Goal: Task Accomplishment & Management: Use online tool/utility

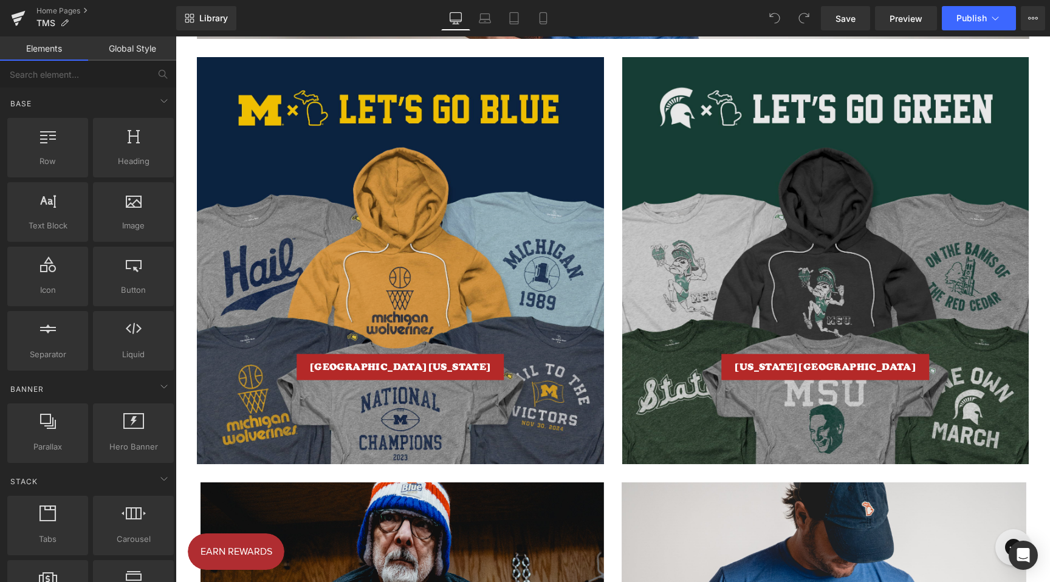
scroll to position [1916, 0]
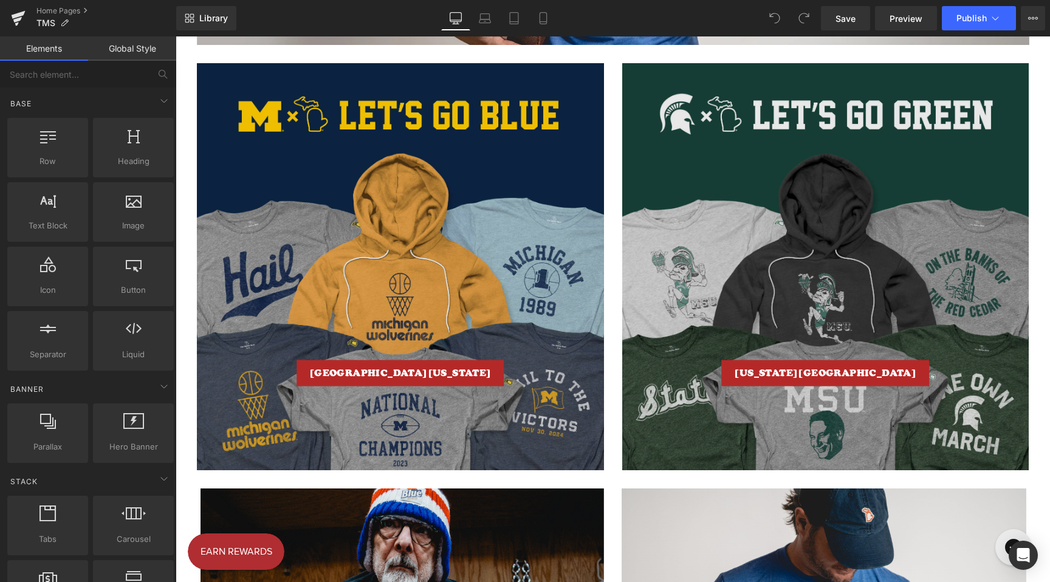
click at [358, 148] on span "[GEOGRAPHIC_DATA][US_STATE] Button" at bounding box center [400, 267] width 407 height 239
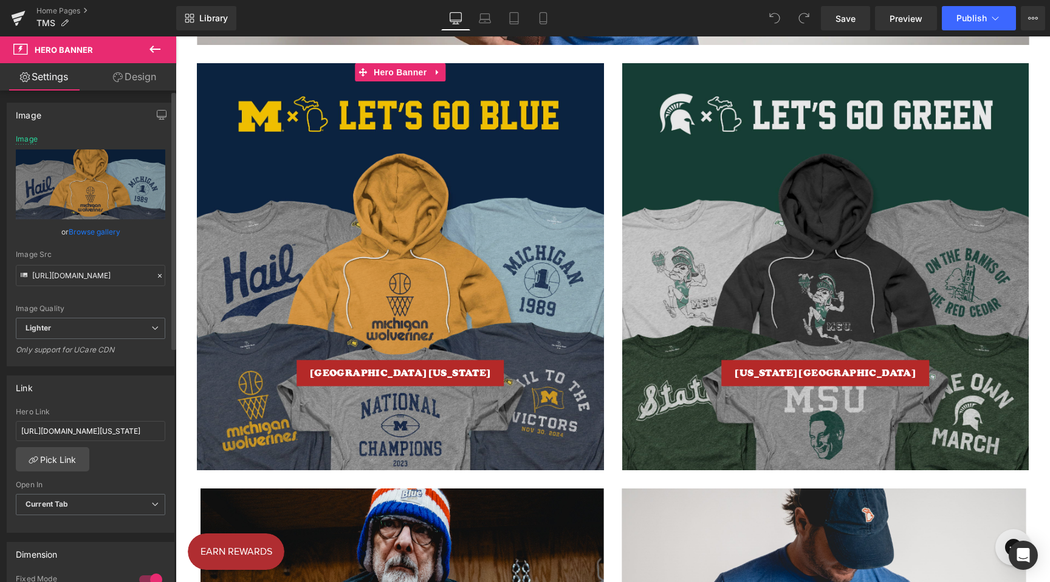
click at [101, 229] on link "Browse gallery" at bounding box center [95, 231] width 52 height 21
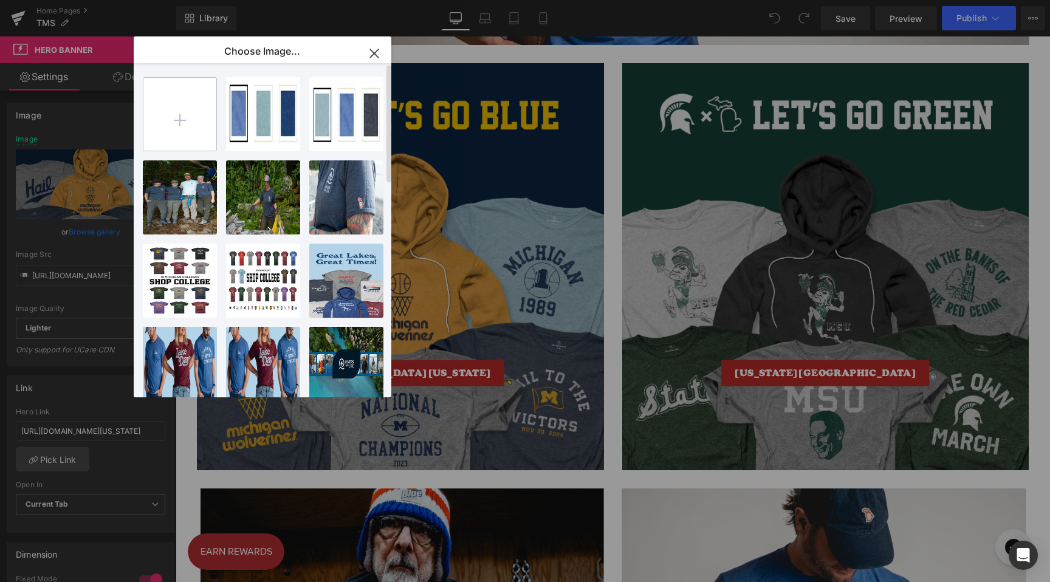
click at [158, 112] on input "file" at bounding box center [179, 114] width 73 height 73
click at [174, 101] on input "file" at bounding box center [179, 114] width 73 height 73
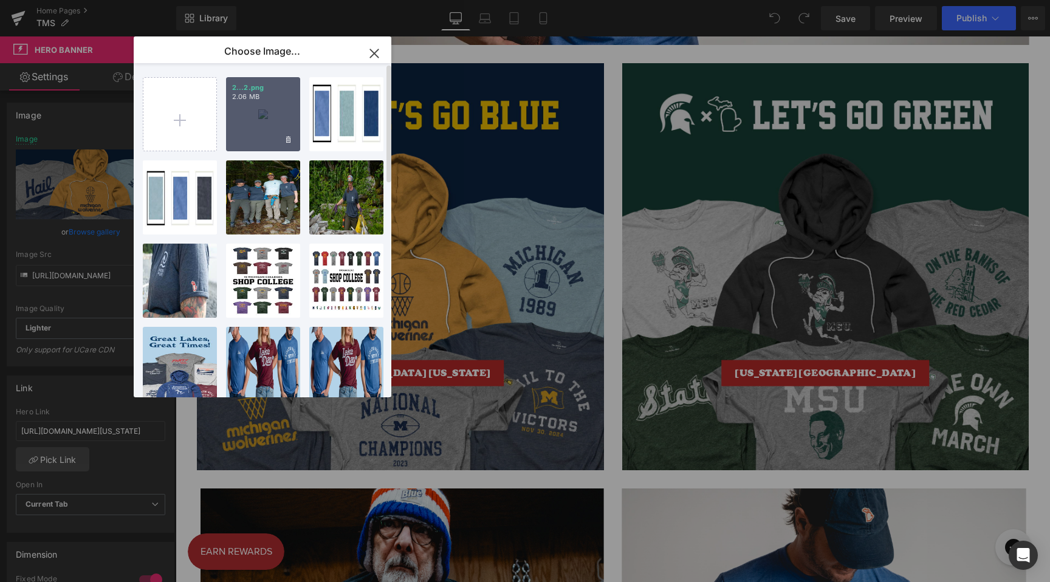
click at [252, 110] on div "2...2.png 2.06 MB" at bounding box center [263, 114] width 74 height 74
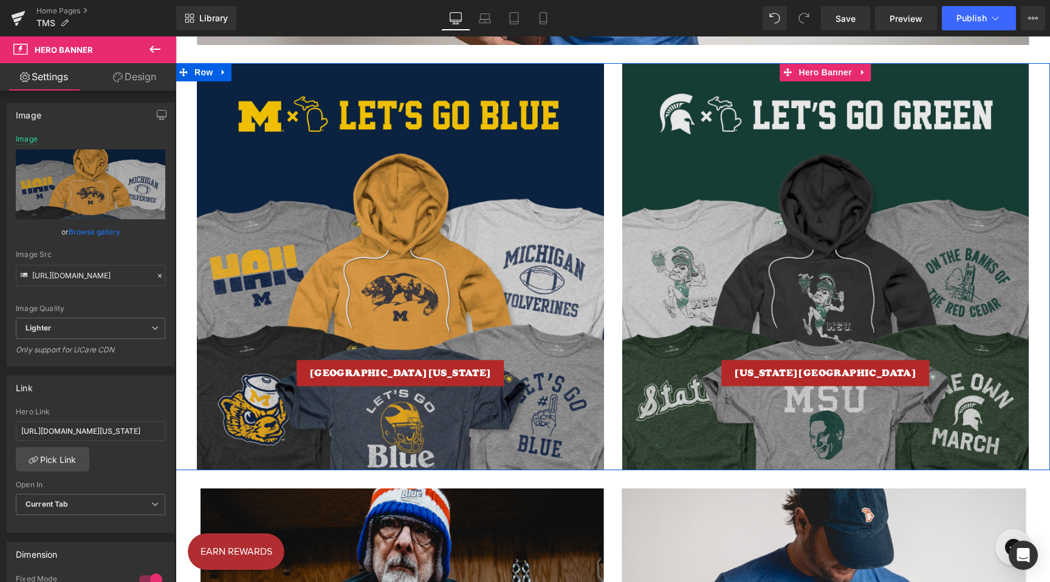
click at [676, 99] on div at bounding box center [825, 266] width 407 height 407
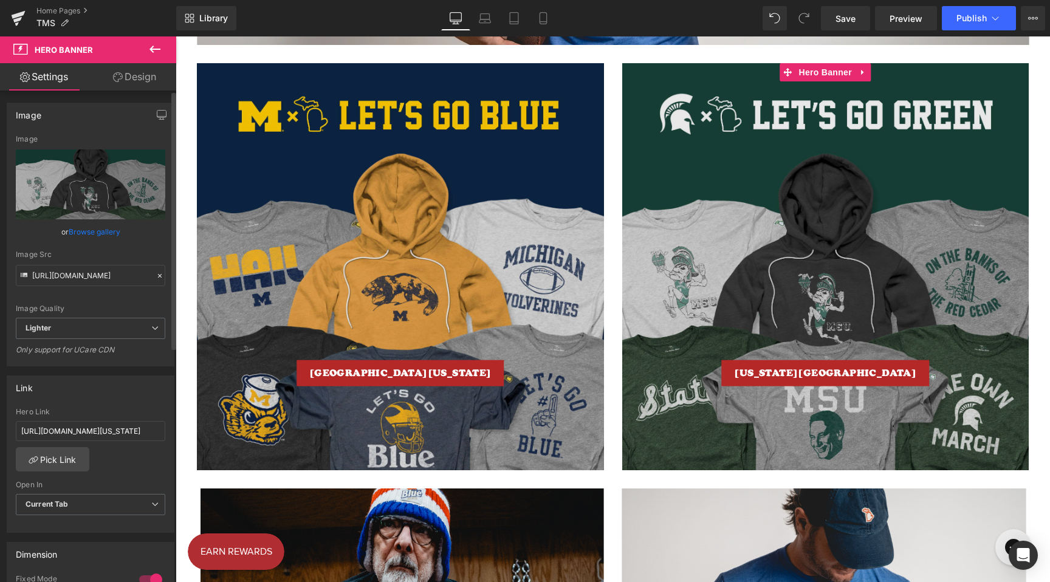
click at [80, 235] on link "Browse gallery" at bounding box center [95, 231] width 52 height 21
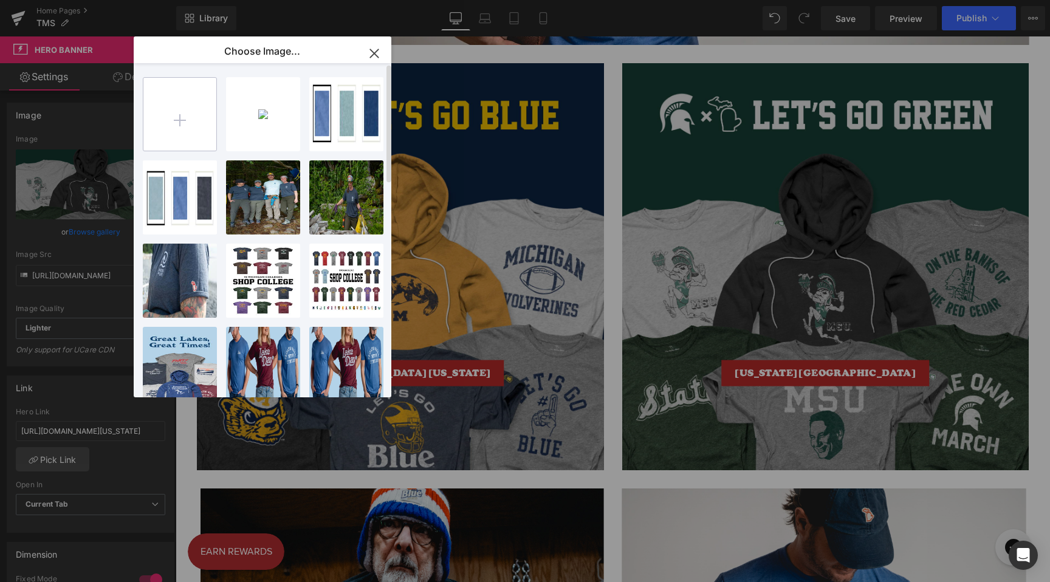
click at [173, 112] on input "file" at bounding box center [179, 114] width 73 height 73
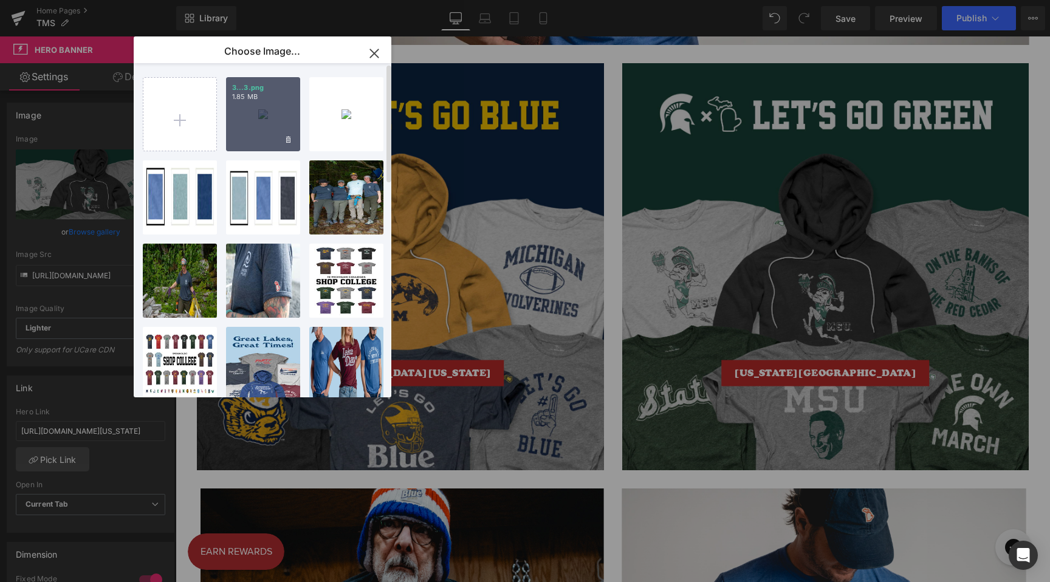
click at [258, 117] on div "3...3.png 1.85 MB" at bounding box center [263, 114] width 74 height 74
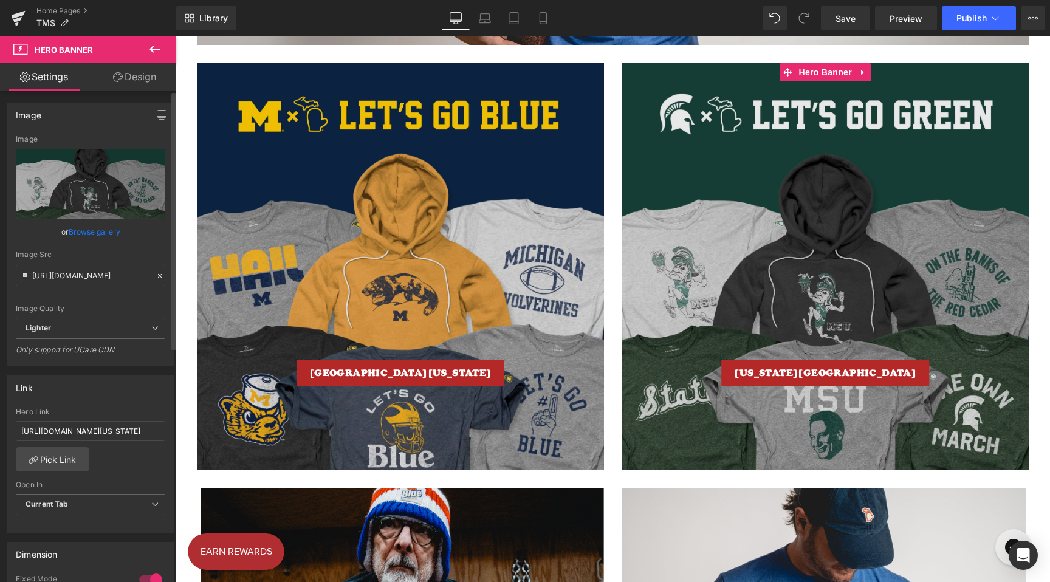
click at [89, 230] on link "Browse gallery" at bounding box center [95, 231] width 52 height 21
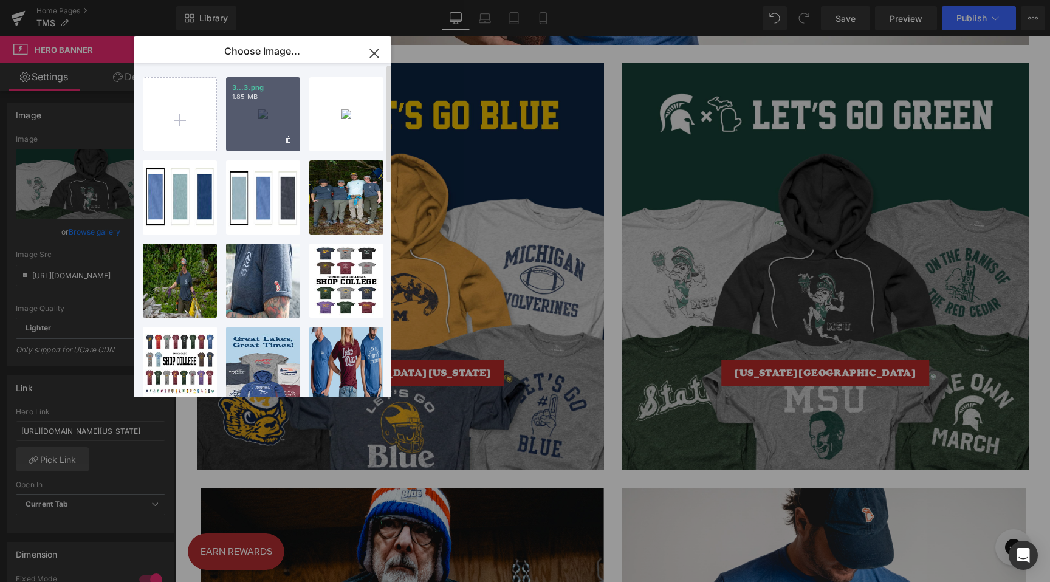
click at [280, 131] on div "3...3.png 1.85 MB" at bounding box center [263, 114] width 74 height 74
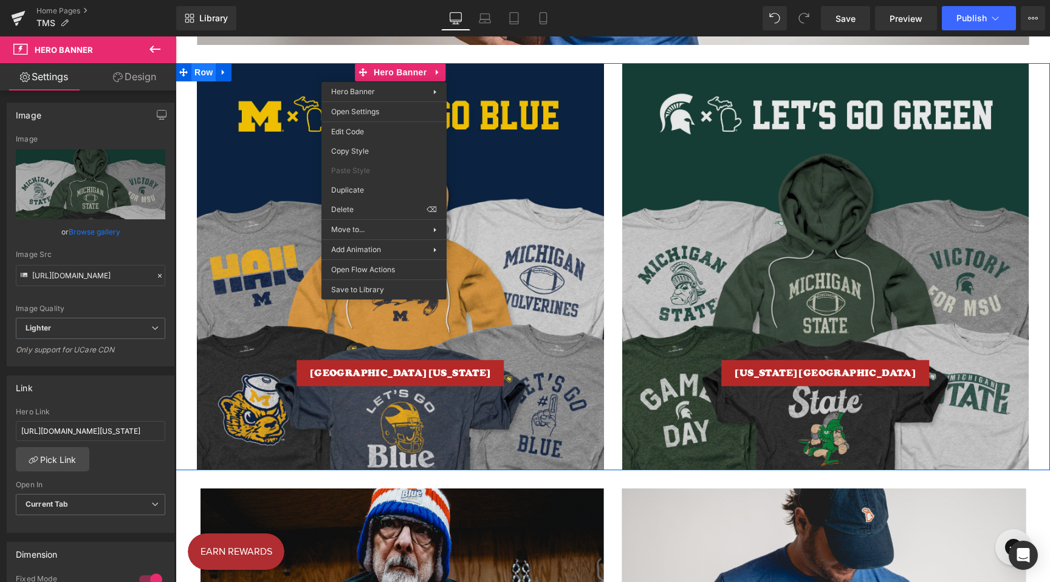
click at [200, 72] on span "Row" at bounding box center [203, 72] width 24 height 18
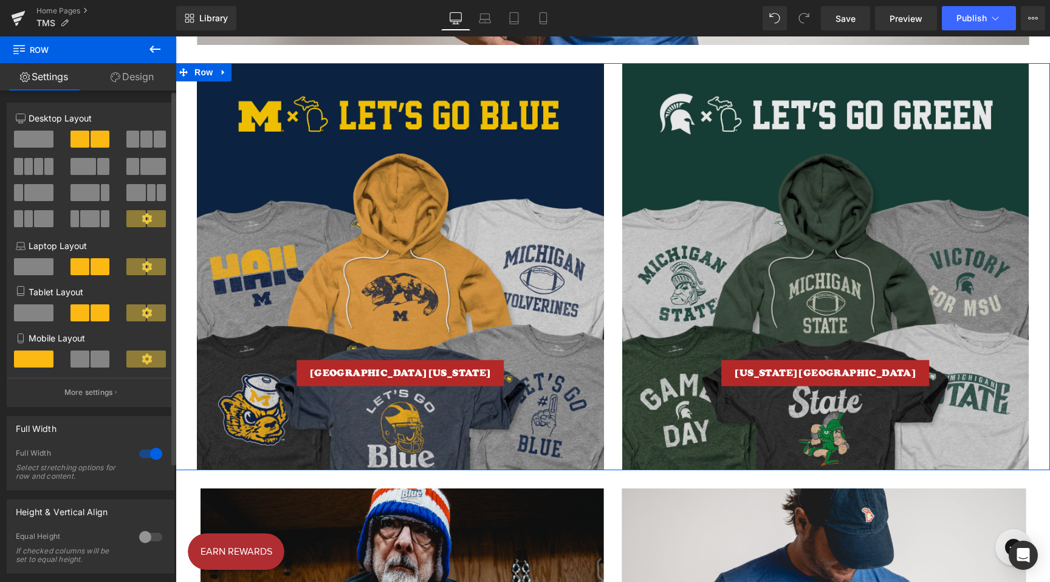
click at [142, 143] on span at bounding box center [146, 139] width 12 height 17
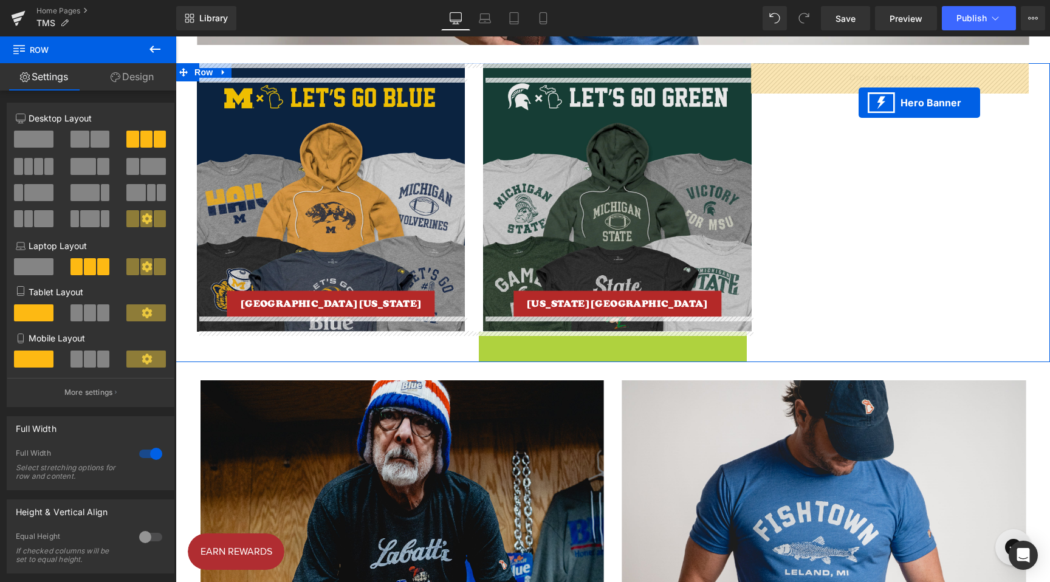
drag, startPoint x: 582, startPoint y: 339, endPoint x: 857, endPoint y: 92, distance: 369.2
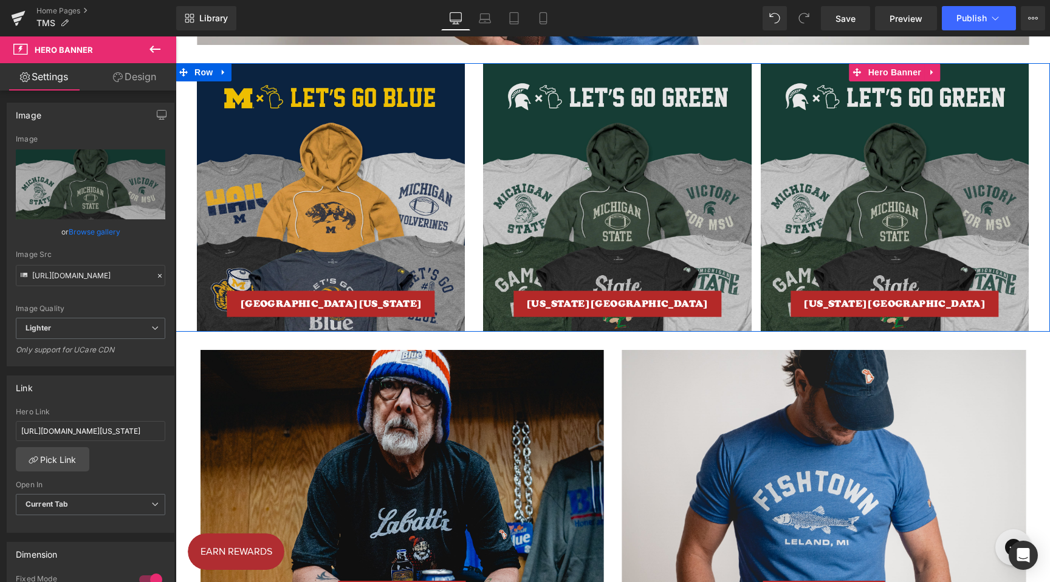
click at [884, 152] on span "[US_STATE][GEOGRAPHIC_DATA] Button" at bounding box center [895, 197] width 268 height 239
click at [83, 234] on link "Browse gallery" at bounding box center [95, 231] width 52 height 21
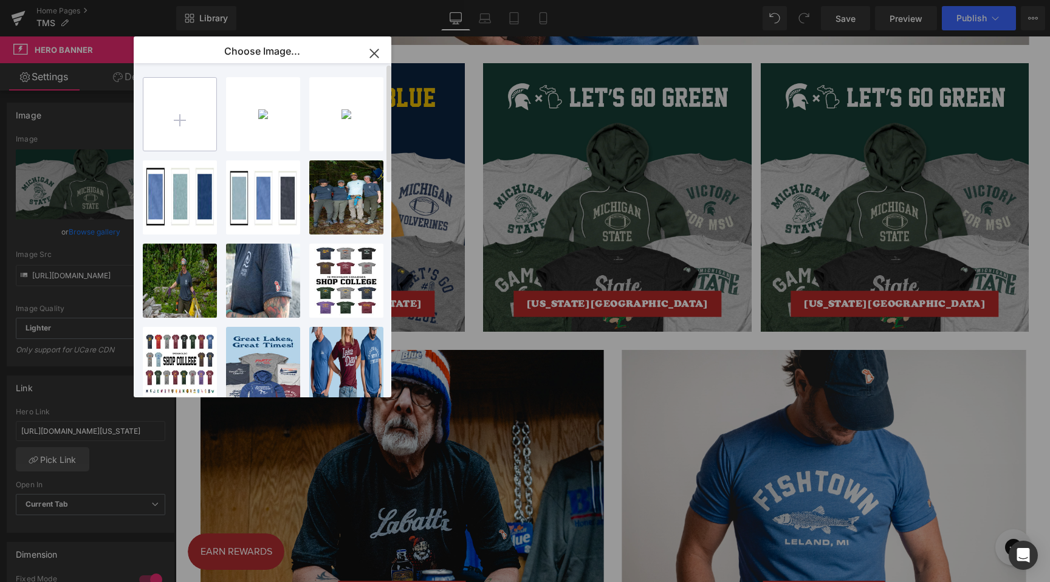
click at [193, 118] on input "file" at bounding box center [179, 114] width 73 height 73
type input "C:\fakepath\1.png"
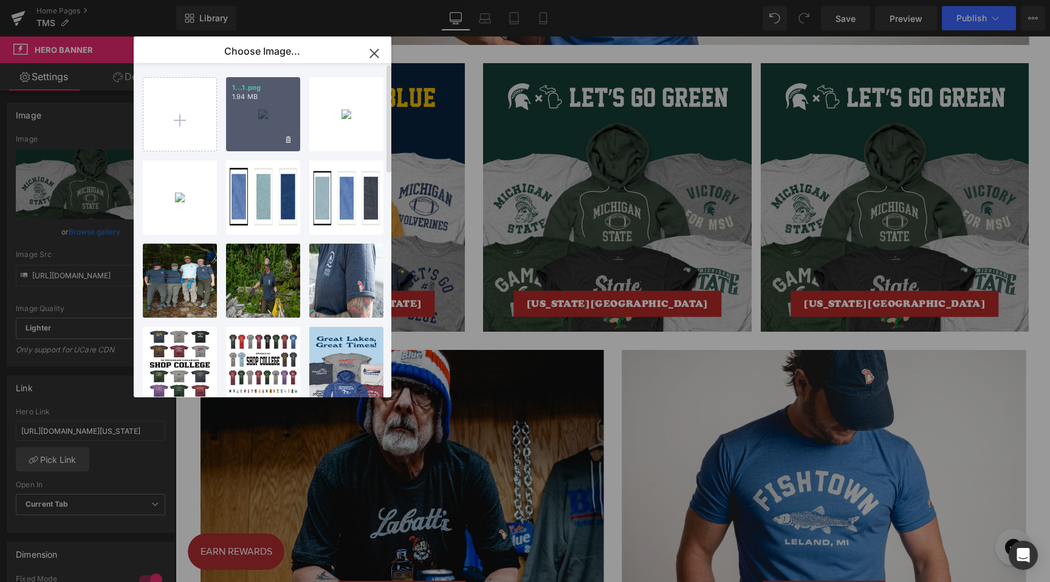
click at [286, 123] on div "1...1.png 1.94 MB" at bounding box center [263, 114] width 74 height 74
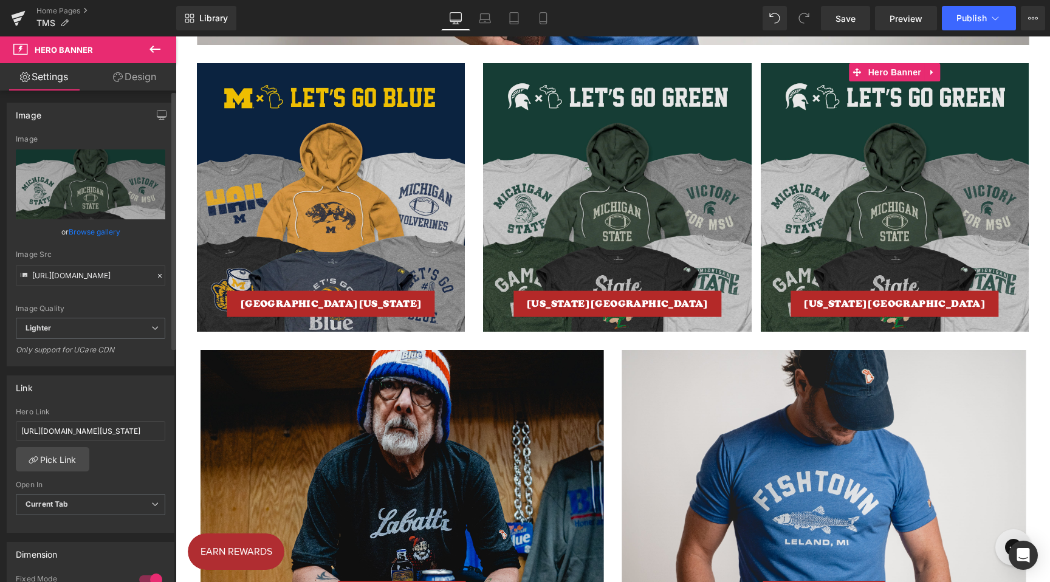
click at [103, 227] on link "Browse gallery" at bounding box center [95, 231] width 52 height 21
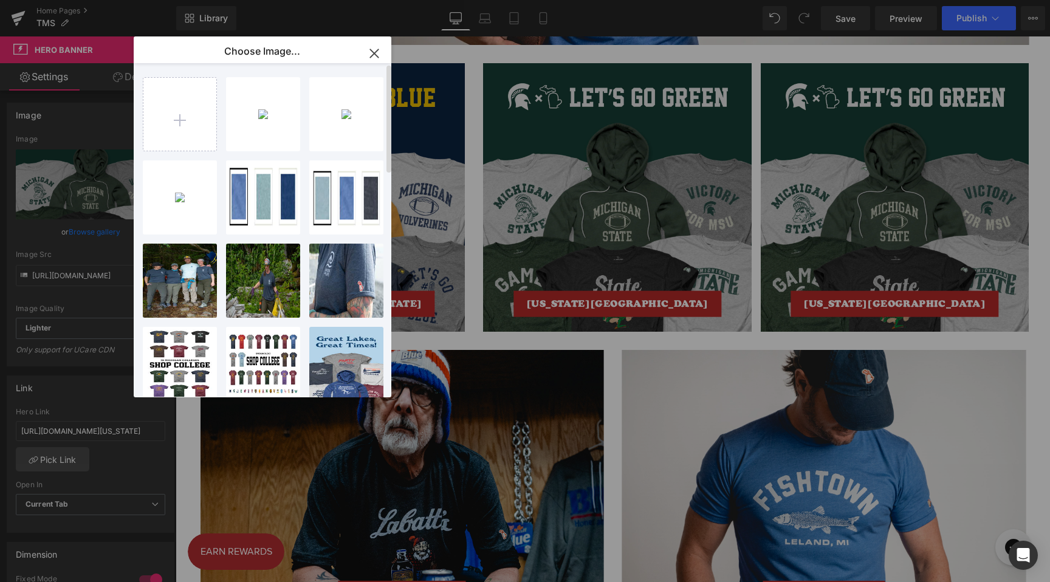
click at [224, 126] on div "1...1.png 1.94 MB Delete image? Yes No 3...3.png 1.85 MB Delete image? Yes No 2…" at bounding box center [269, 232] width 253 height 339
click at [249, 126] on div "1...1.png 1.94 MB" at bounding box center [263, 114] width 74 height 74
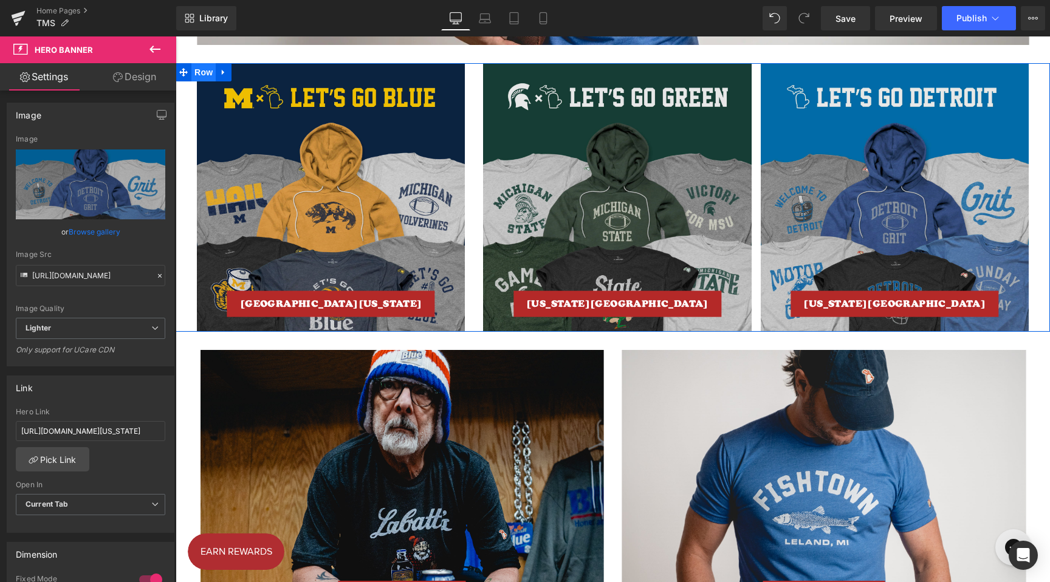
click at [204, 80] on span "Row" at bounding box center [203, 72] width 24 height 18
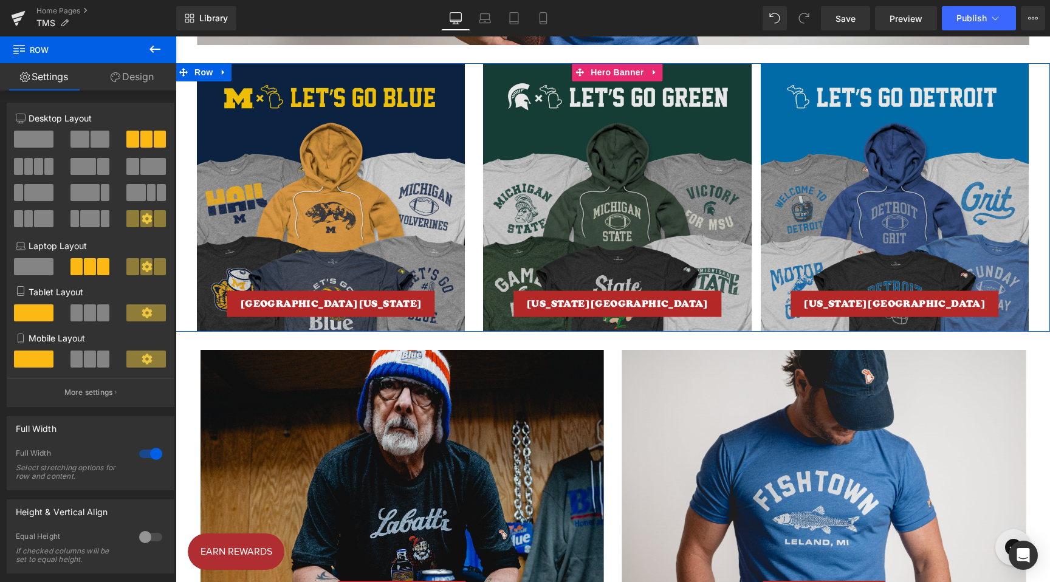
click at [498, 77] on div at bounding box center [617, 197] width 268 height 268
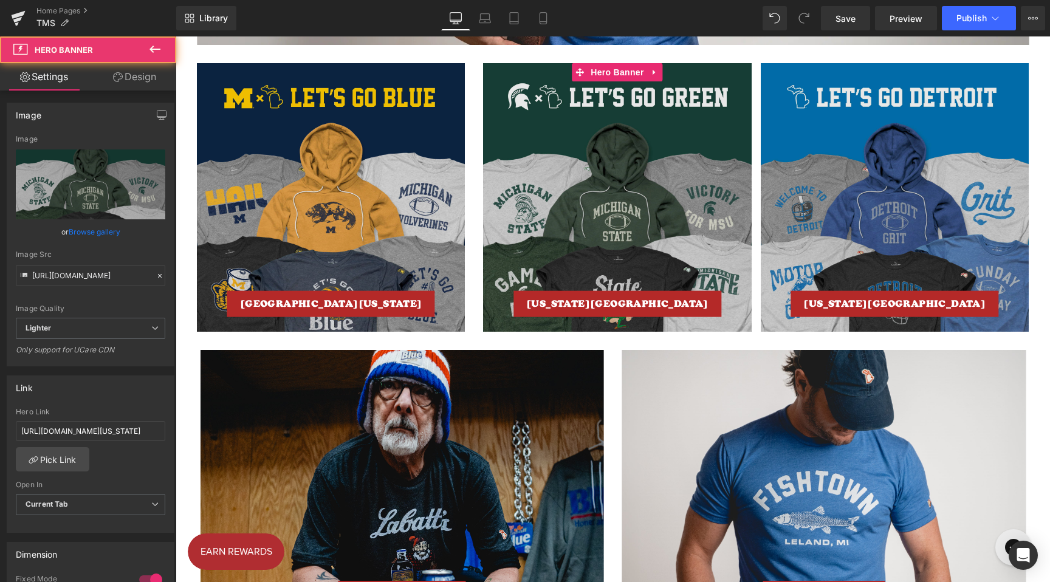
click at [149, 72] on link "Design" at bounding box center [135, 76] width 88 height 27
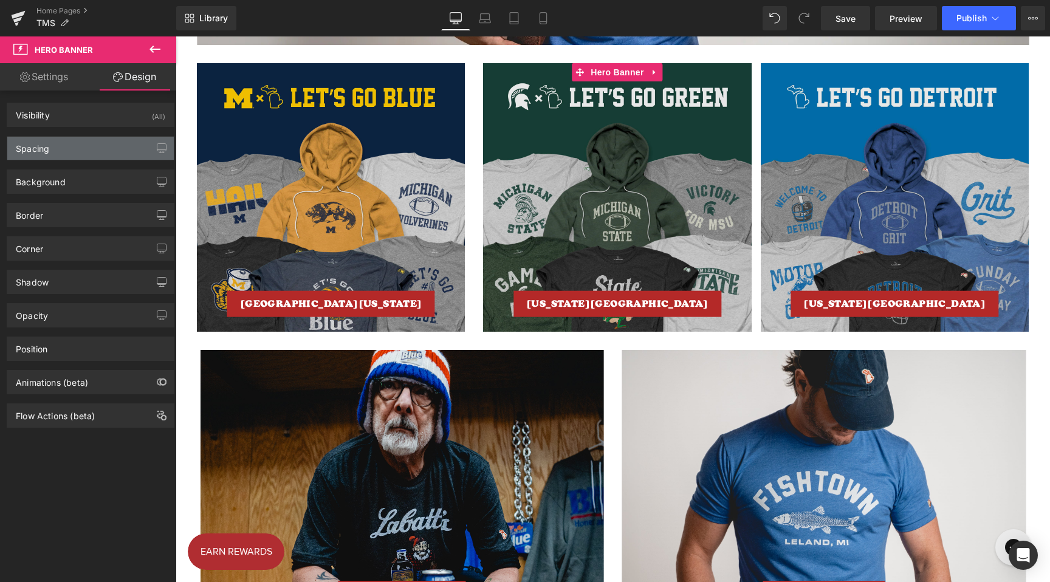
click at [69, 151] on div "Spacing" at bounding box center [90, 148] width 167 height 23
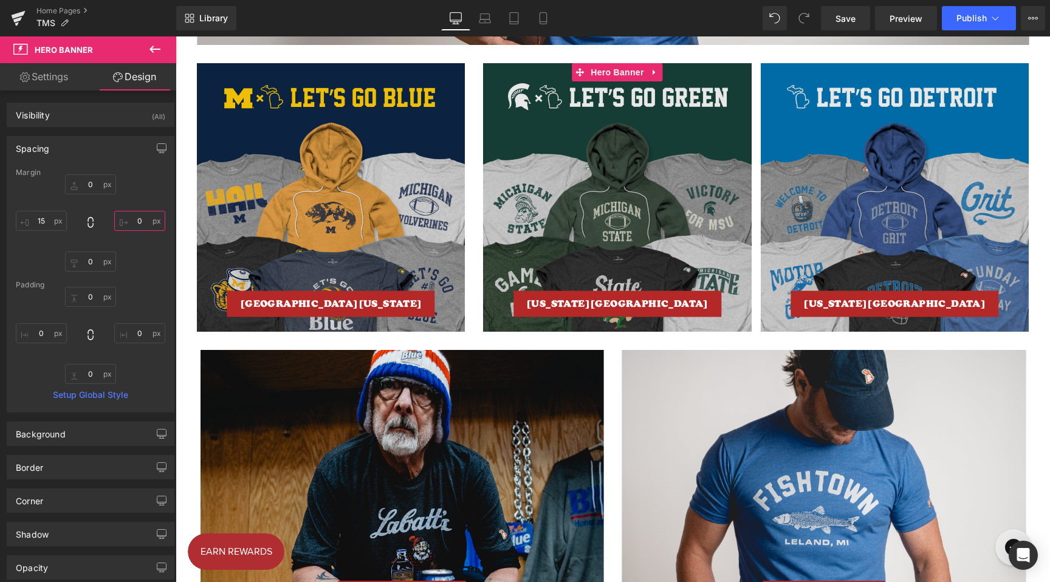
click at [130, 219] on input "0" at bounding box center [139, 221] width 51 height 20
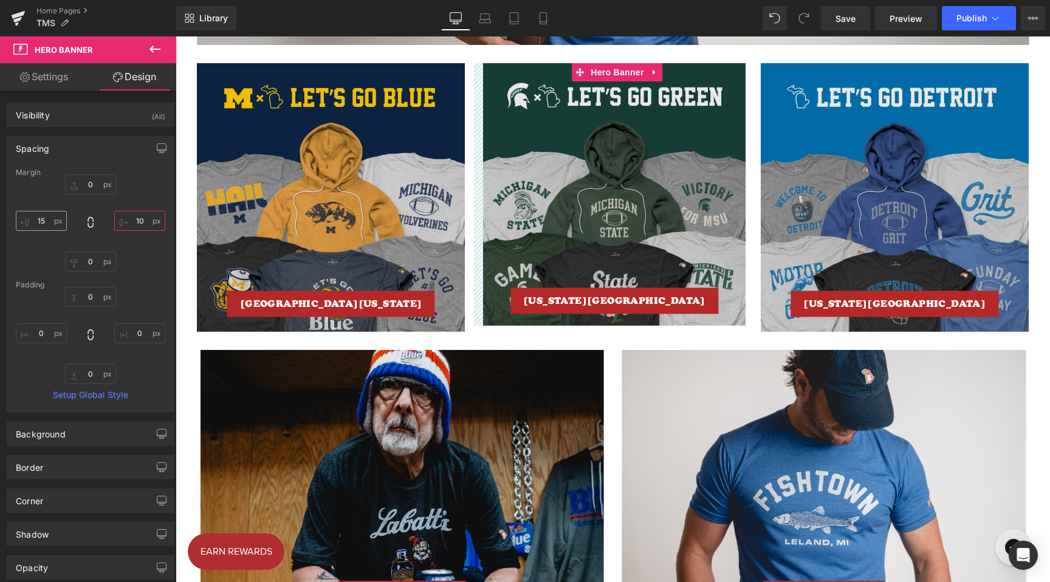
type input "10"
click at [38, 220] on input "15" at bounding box center [41, 221] width 51 height 20
type input "10"
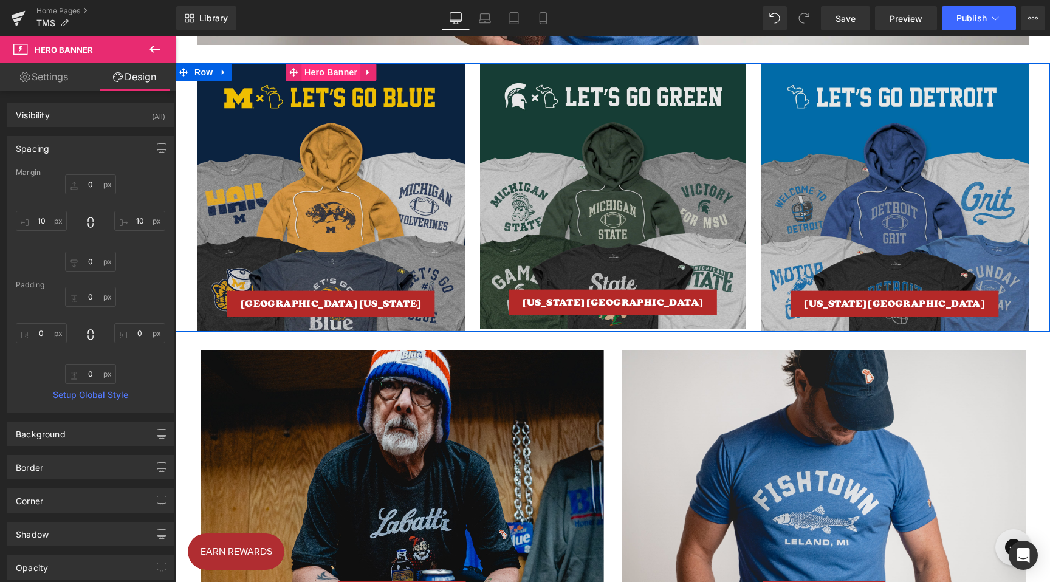
click at [339, 77] on span "Hero Banner" at bounding box center [330, 72] width 59 height 18
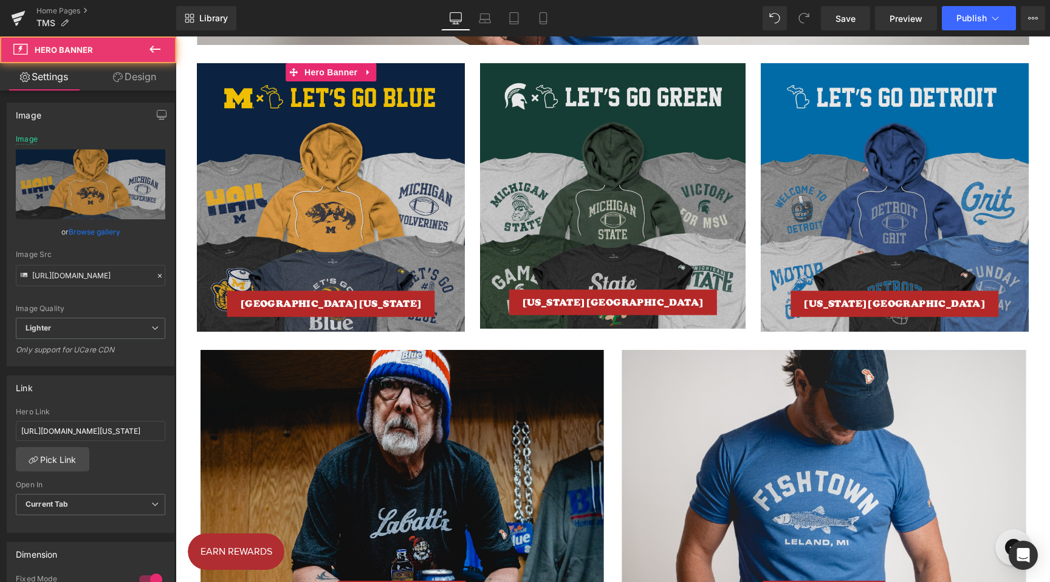
click at [142, 85] on link "Design" at bounding box center [135, 76] width 88 height 27
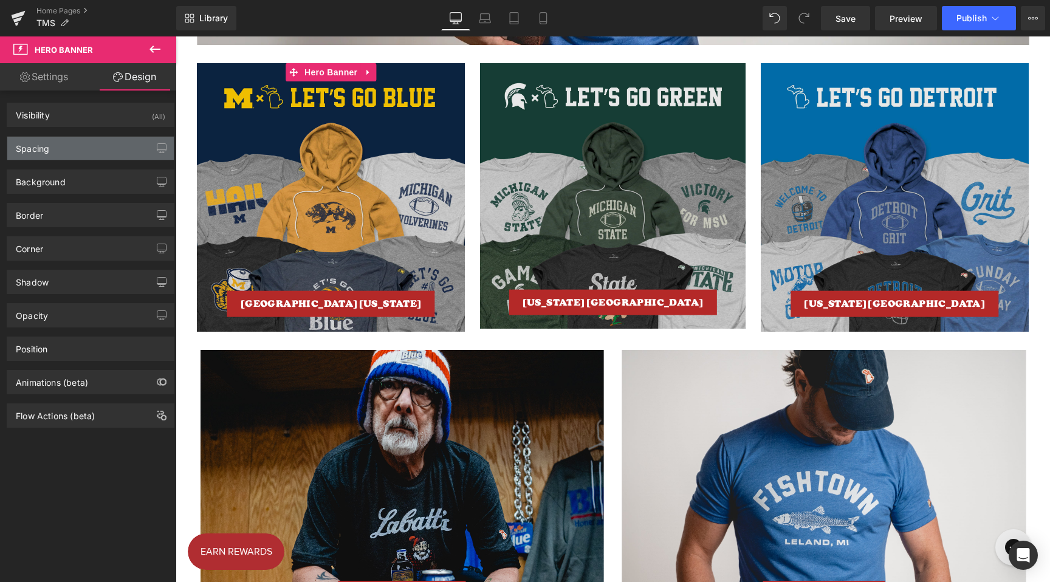
click at [81, 143] on div "Spacing" at bounding box center [90, 148] width 167 height 23
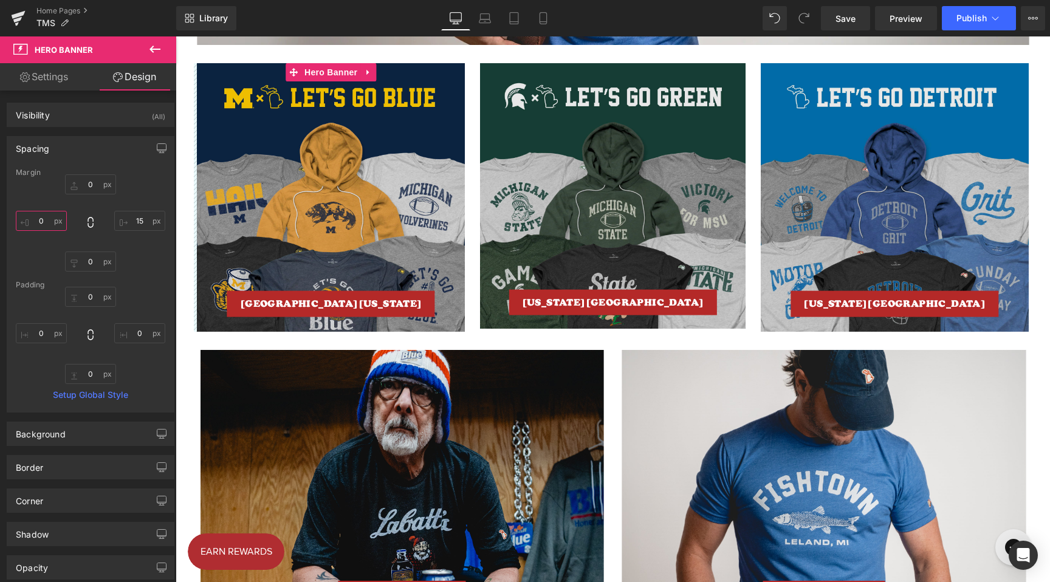
click at [39, 221] on input "0" at bounding box center [41, 221] width 51 height 20
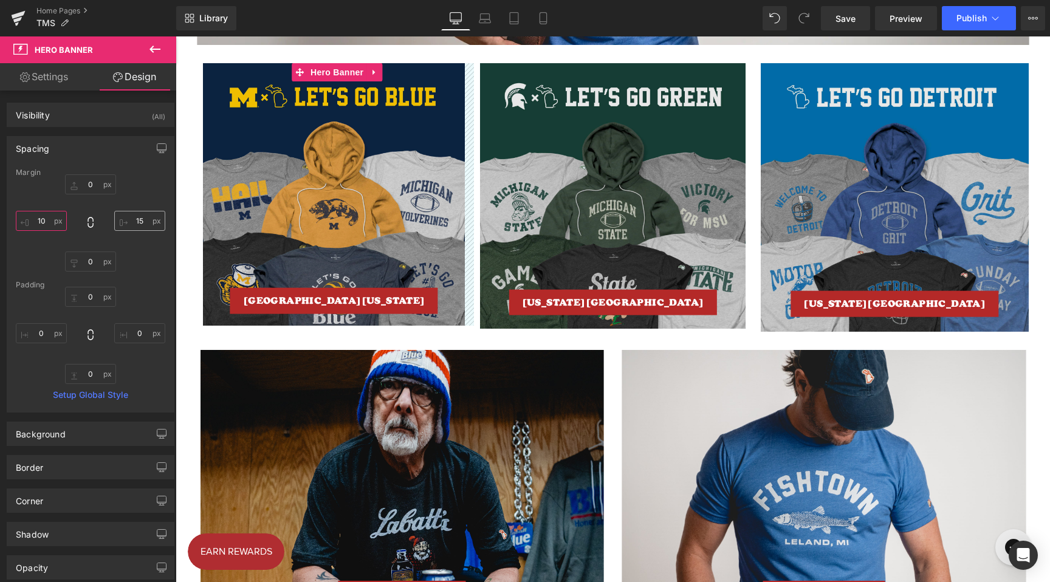
type input "10"
click at [137, 215] on input "15" at bounding box center [139, 221] width 51 height 20
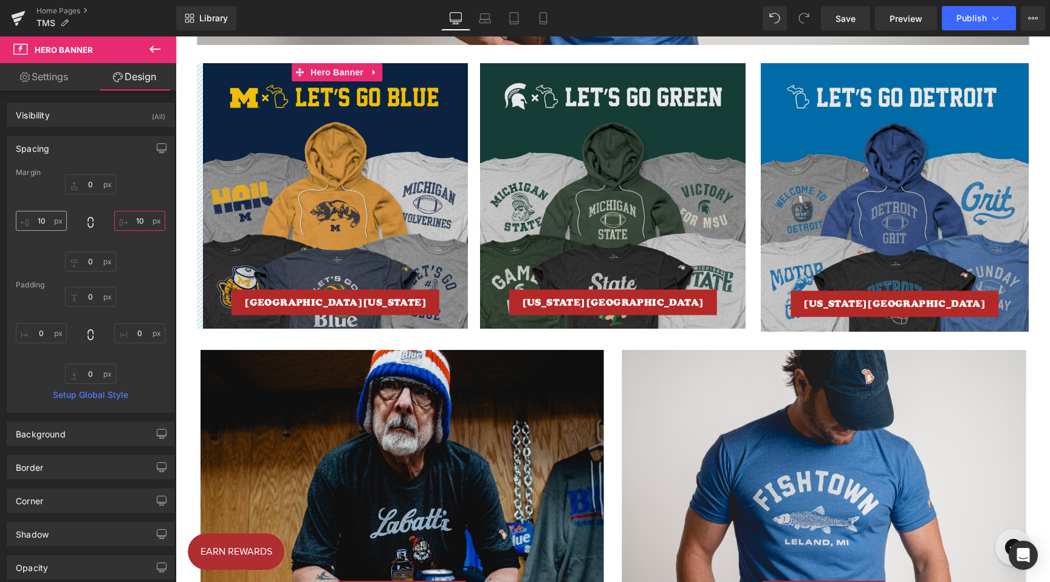
type input "10"
click at [40, 215] on input "10" at bounding box center [41, 221] width 51 height 20
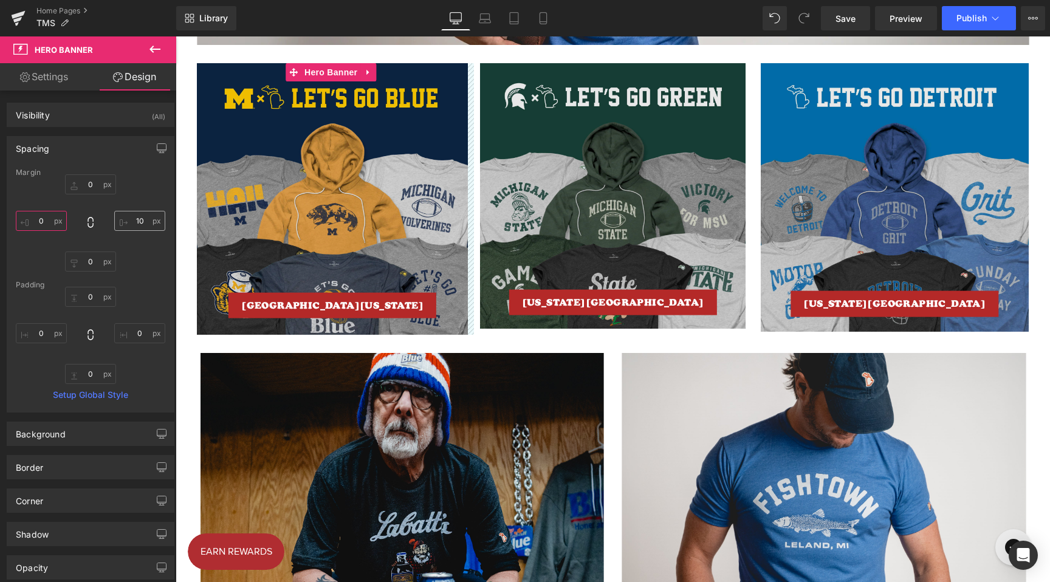
type input "0"
click at [134, 219] on input "10" at bounding box center [139, 221] width 51 height 20
type input "20"
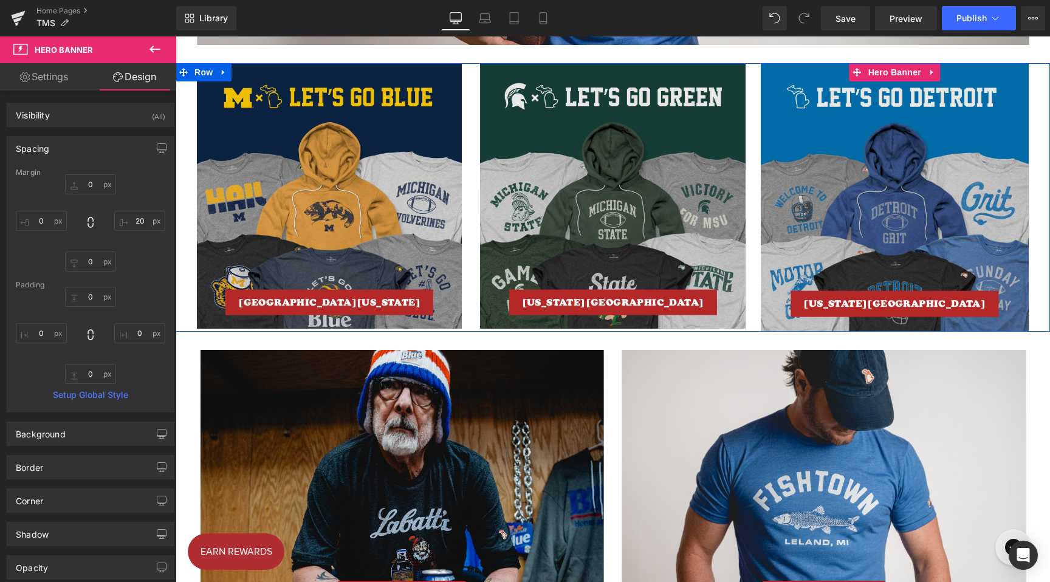
click at [792, 101] on span "[US_STATE][GEOGRAPHIC_DATA] Button" at bounding box center [895, 197] width 268 height 239
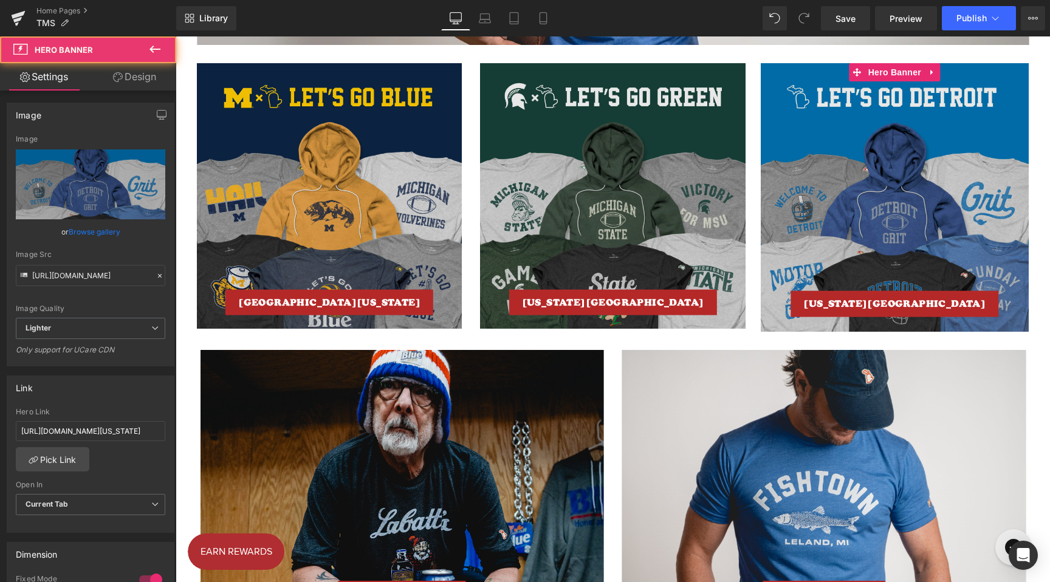
click at [140, 75] on link "Design" at bounding box center [135, 76] width 88 height 27
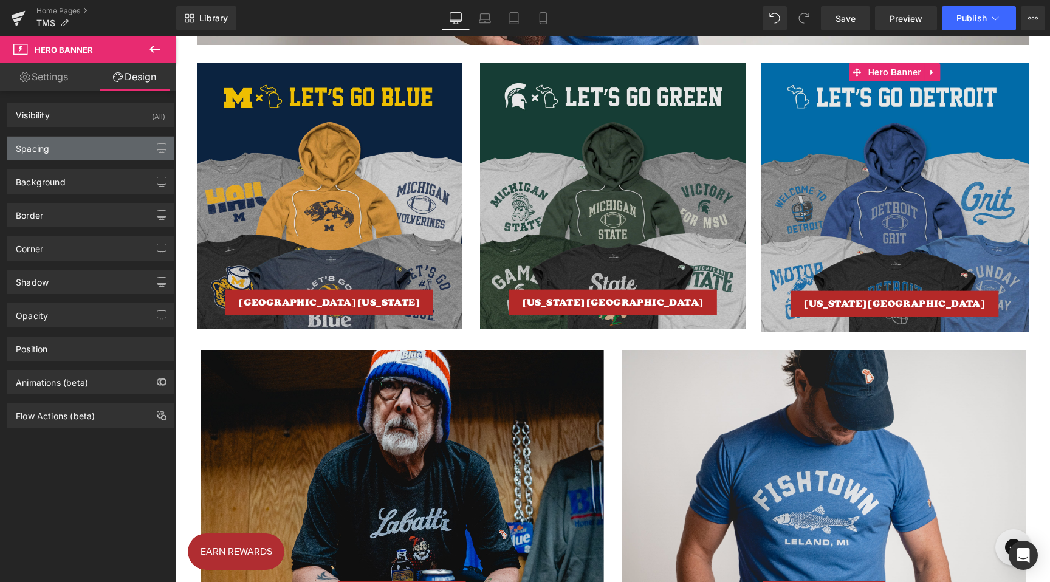
click at [75, 153] on div "Spacing" at bounding box center [90, 148] width 167 height 23
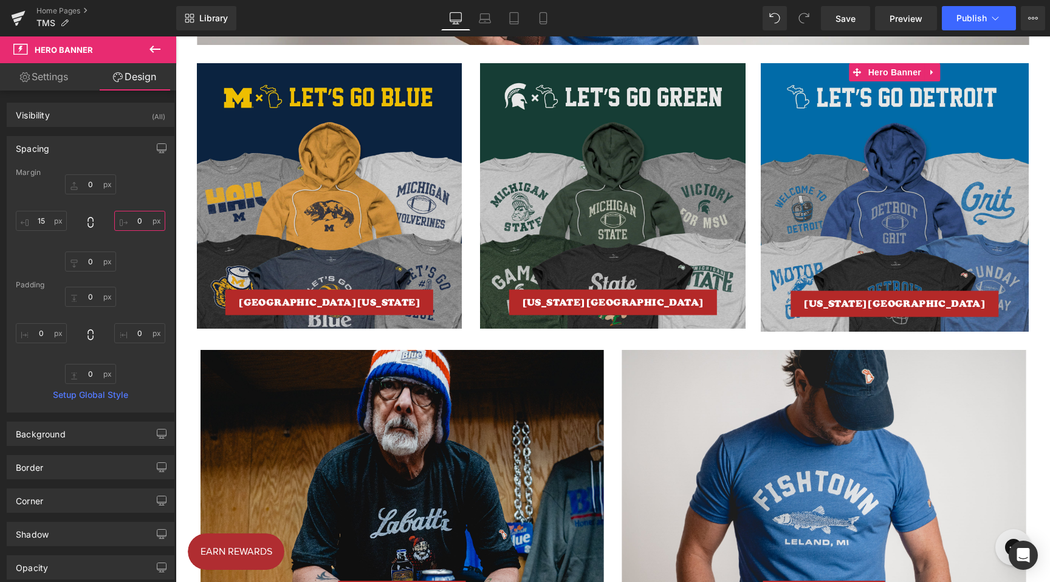
click at [132, 221] on input "0" at bounding box center [139, 221] width 51 height 20
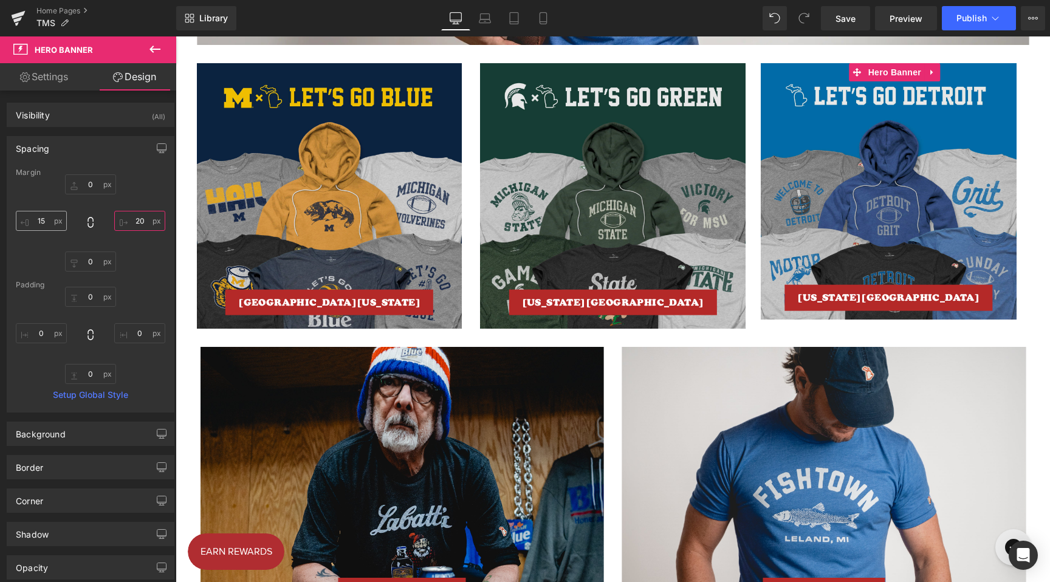
type input "20"
click at [40, 223] on input "15" at bounding box center [41, 221] width 51 height 20
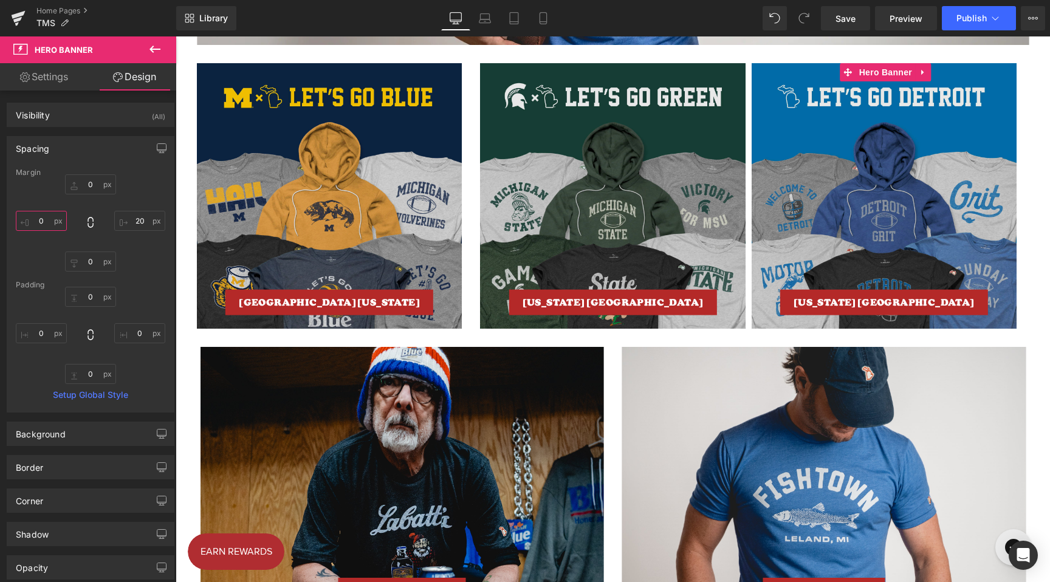
click at [40, 223] on input "0" at bounding box center [41, 221] width 51 height 20
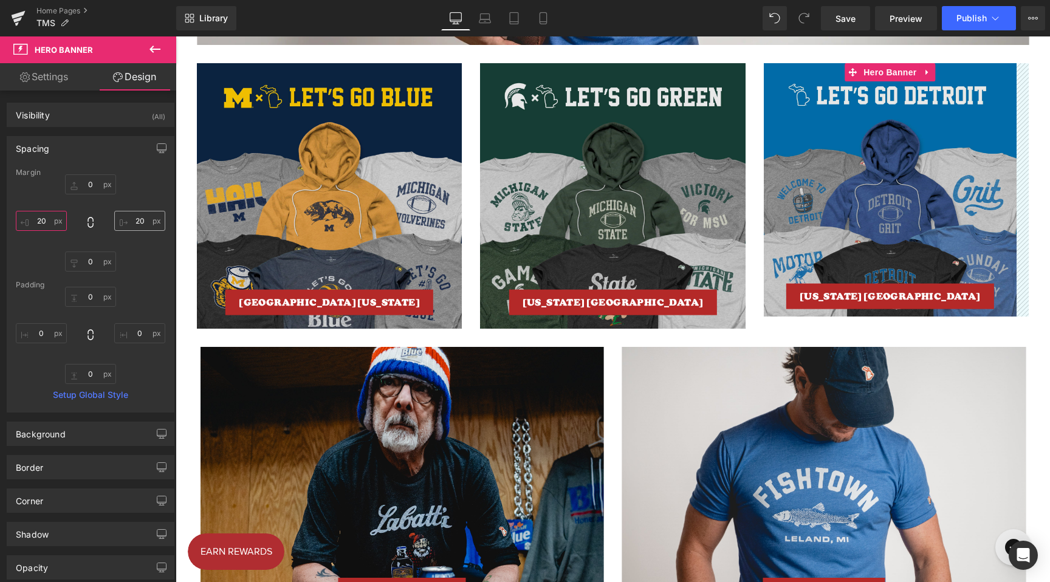
type input "20"
click at [136, 220] on input "20" at bounding box center [139, 221] width 51 height 20
type input "0"
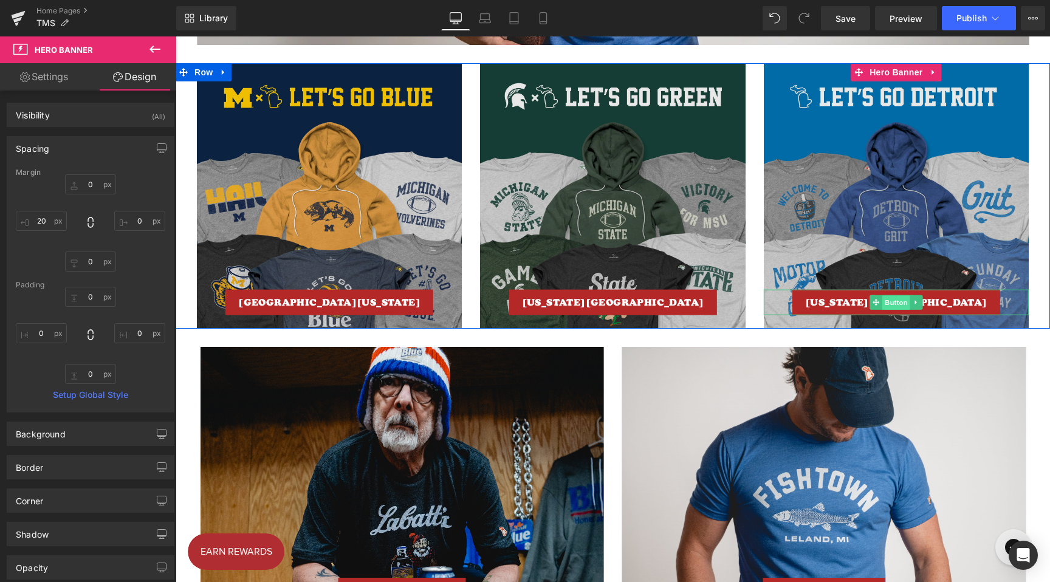
click at [898, 303] on span "Button" at bounding box center [896, 302] width 28 height 15
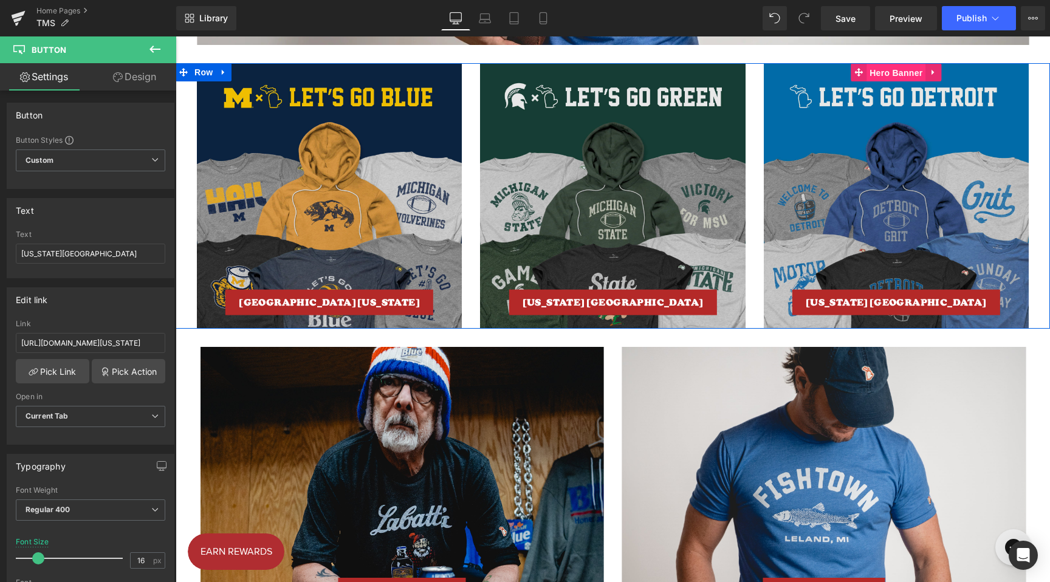
click at [892, 76] on span "Hero Banner" at bounding box center [896, 73] width 59 height 18
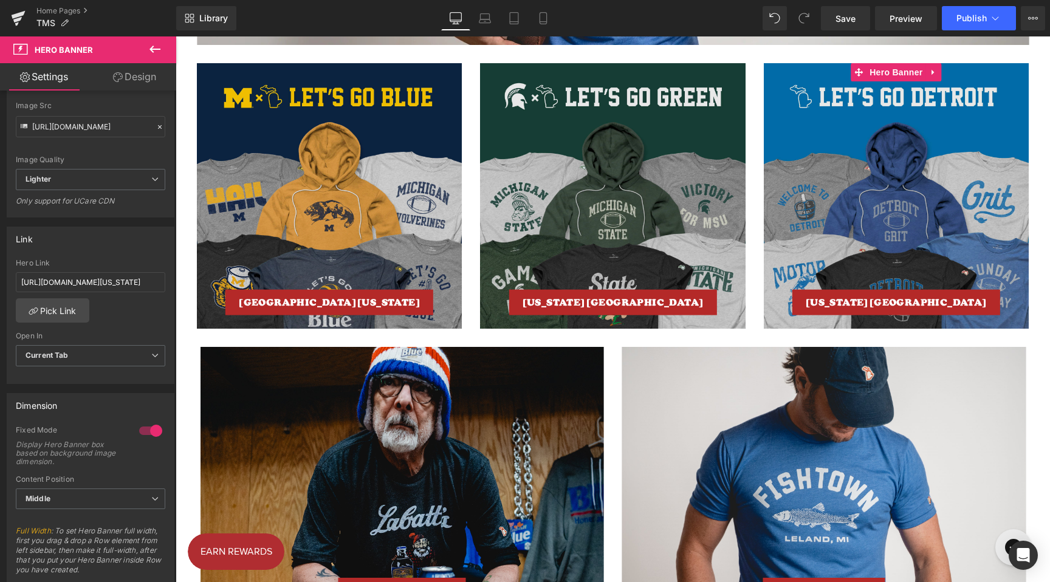
scroll to position [136, 0]
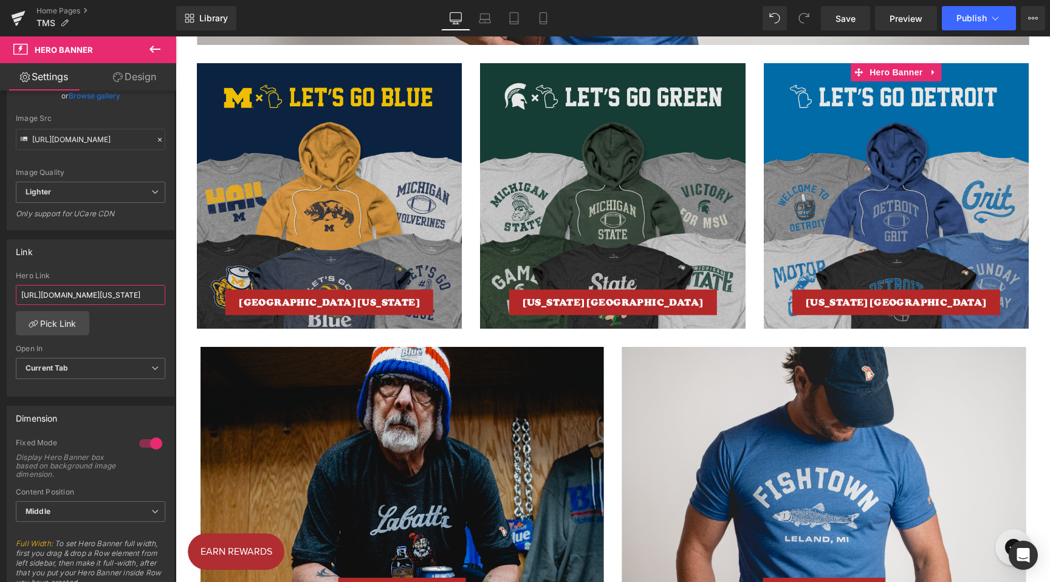
click at [101, 296] on input "[URL][DOMAIN_NAME][US_STATE]" at bounding box center [91, 295] width 150 height 20
paste input "[URL][DOMAIN_NAME]"
type input "[URL][DOMAIN_NAME]"
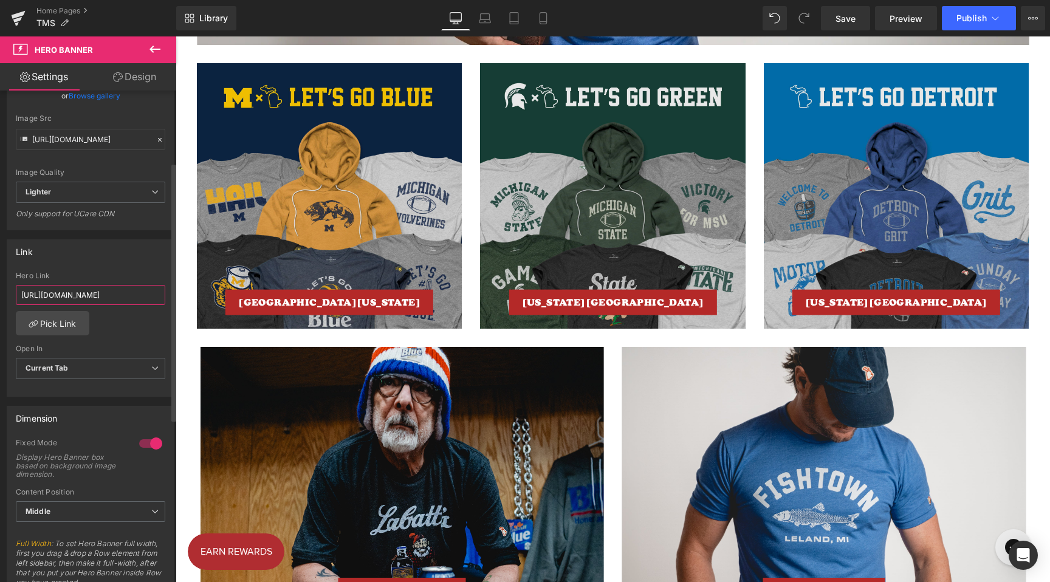
scroll to position [0, 51]
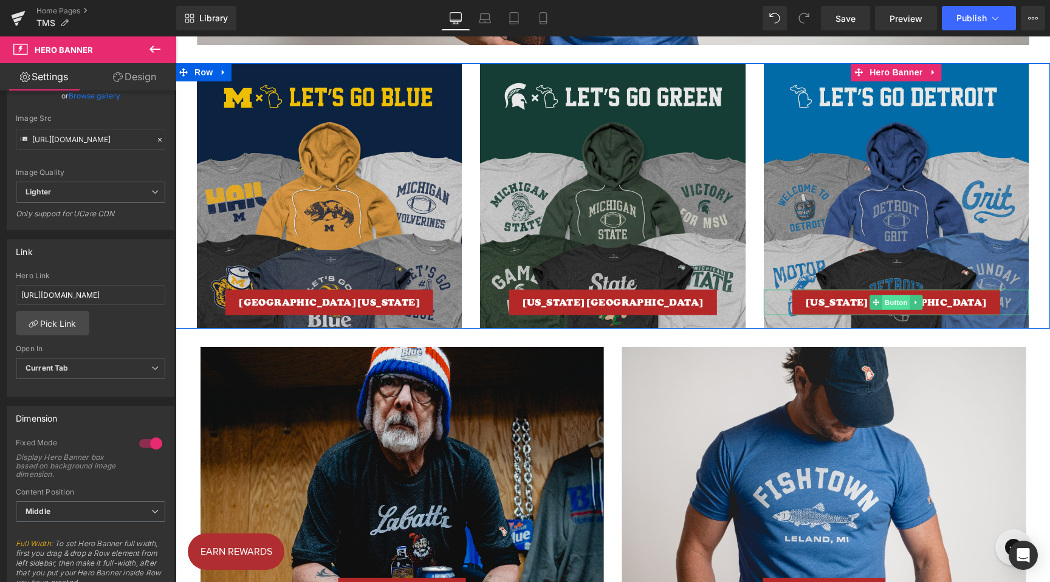
click at [893, 303] on span "Button" at bounding box center [896, 302] width 28 height 15
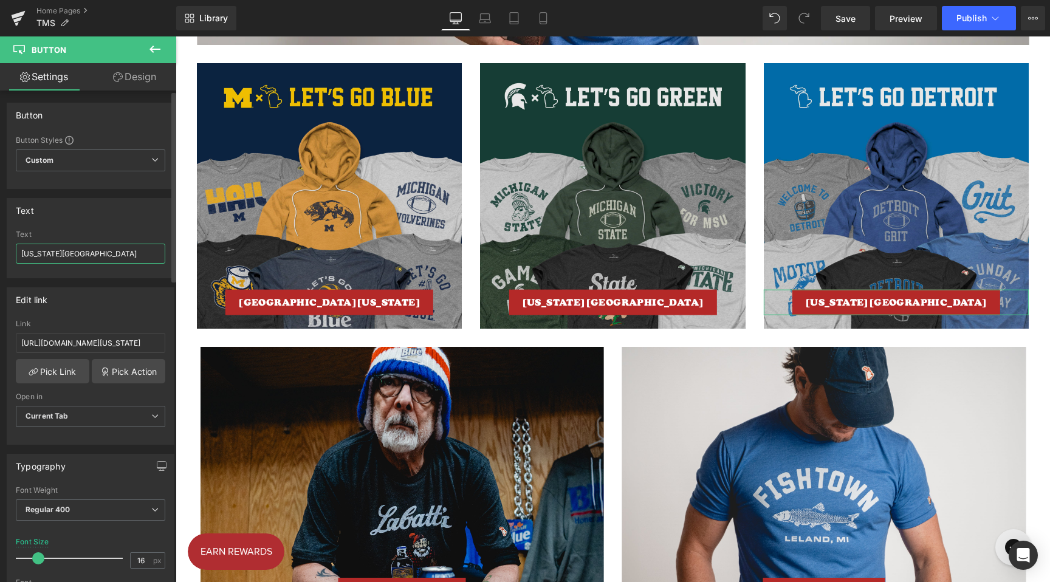
click at [92, 258] on input "[US_STATE][GEOGRAPHIC_DATA]" at bounding box center [91, 254] width 150 height 20
type input "Detroit Football"
click at [119, 334] on input "[URL][DOMAIN_NAME][US_STATE]" at bounding box center [91, 343] width 150 height 20
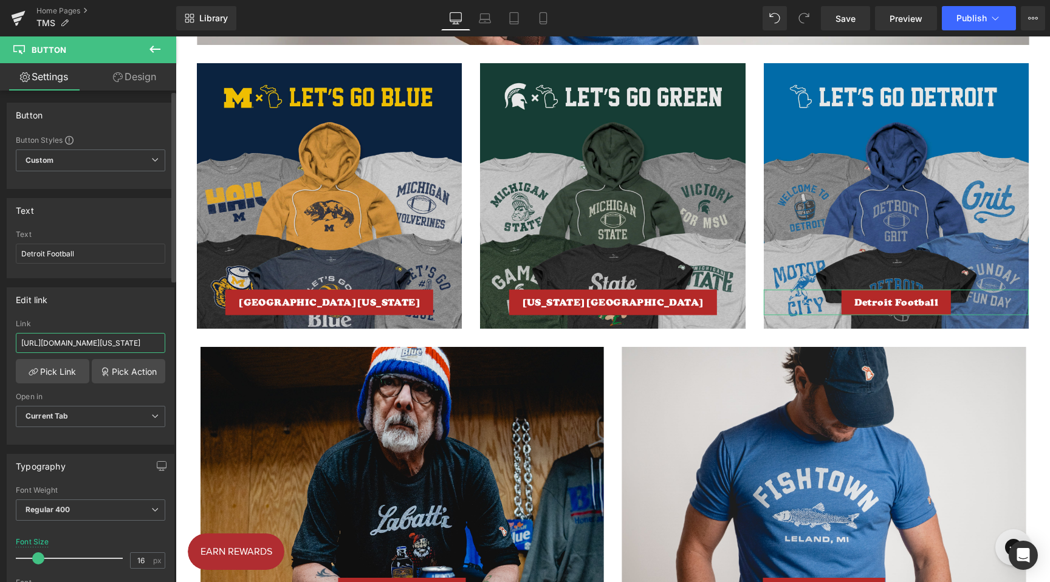
click at [119, 334] on input "[URL][DOMAIN_NAME][US_STATE]" at bounding box center [91, 343] width 150 height 20
paste input "[URL][DOMAIN_NAME]"
type input "[URL][DOMAIN_NAME]"
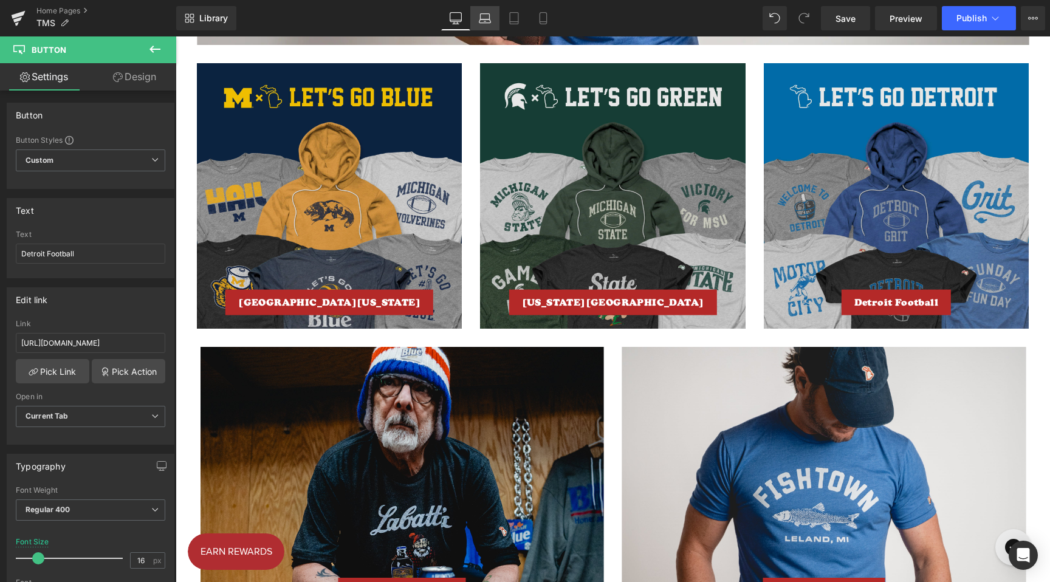
click at [494, 10] on link "Laptop" at bounding box center [484, 18] width 29 height 24
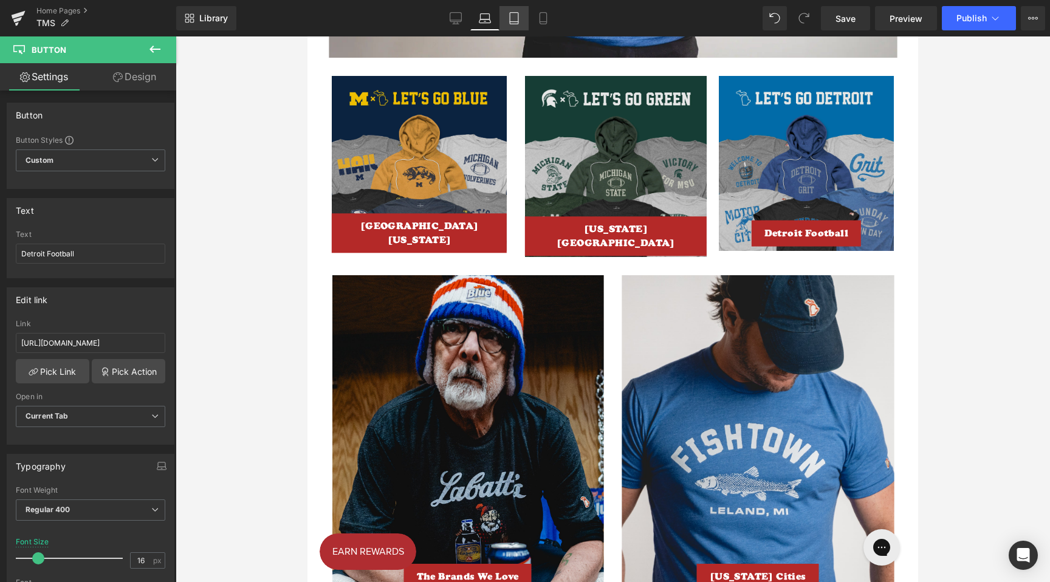
click at [523, 17] on link "Tablet" at bounding box center [514, 18] width 29 height 24
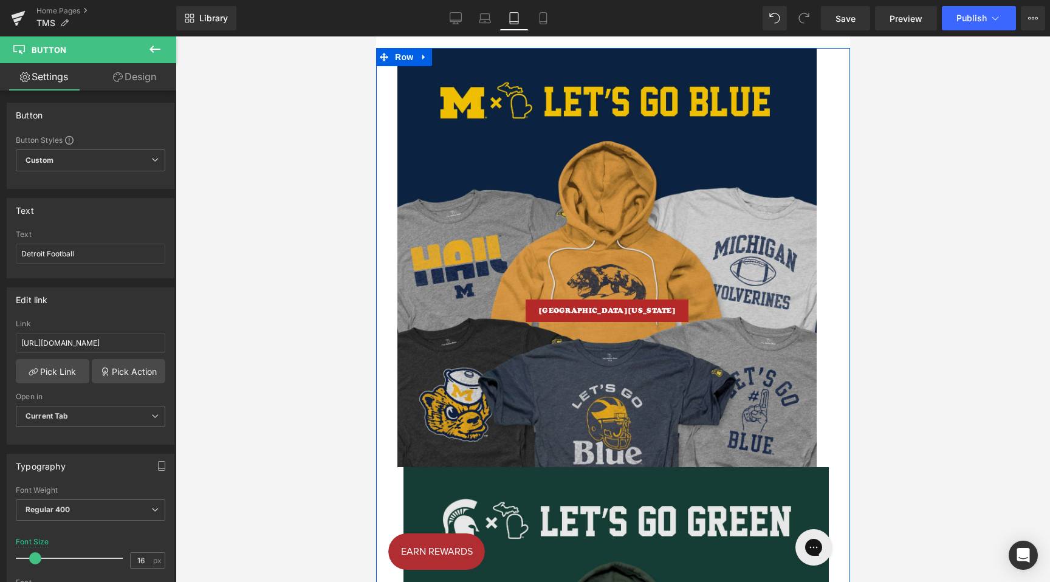
scroll to position [1098, 0]
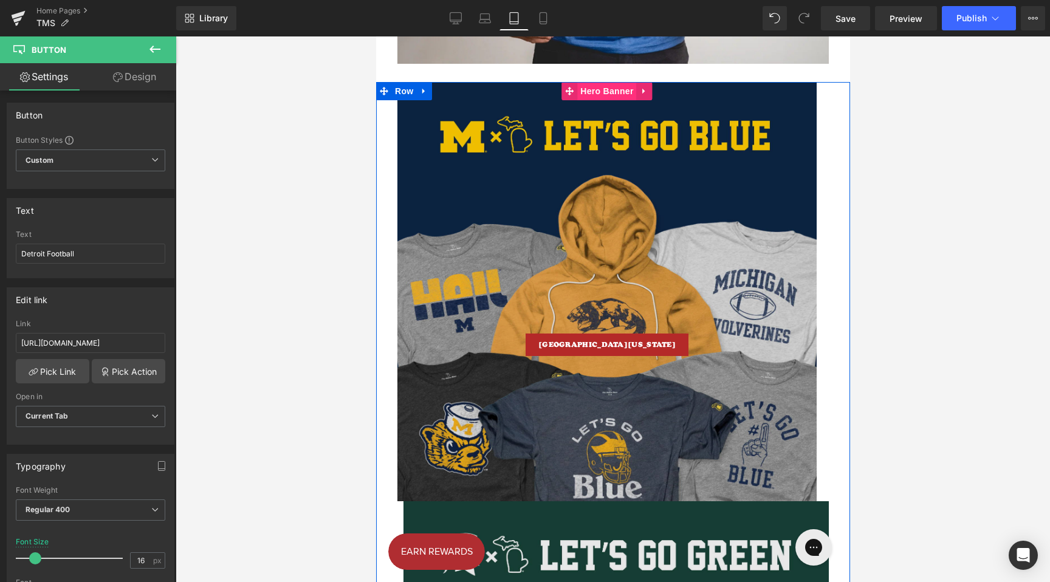
click at [610, 92] on span "Hero Banner" at bounding box center [606, 91] width 59 height 18
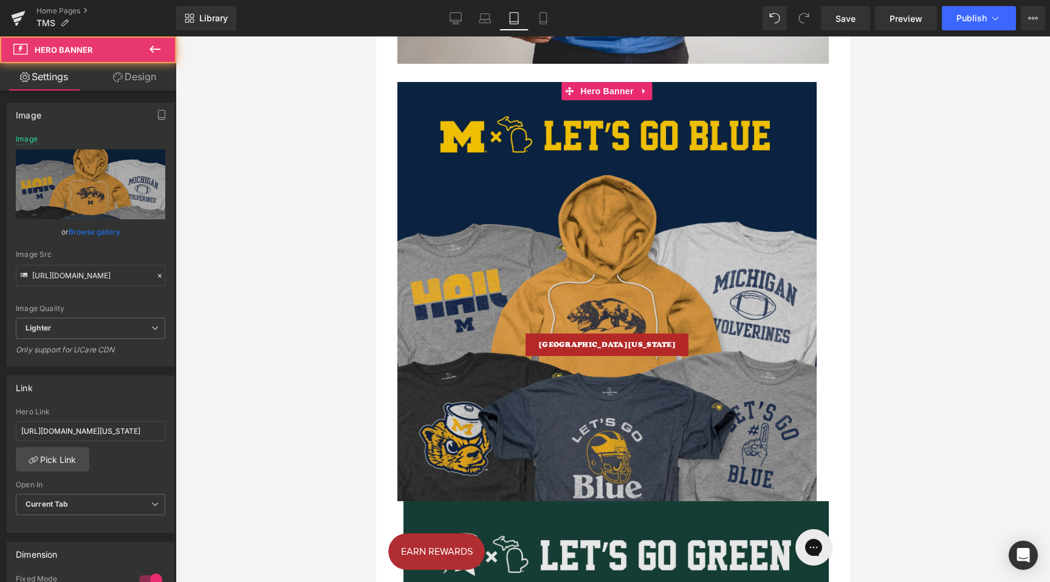
click at [119, 77] on icon at bounding box center [118, 77] width 10 height 10
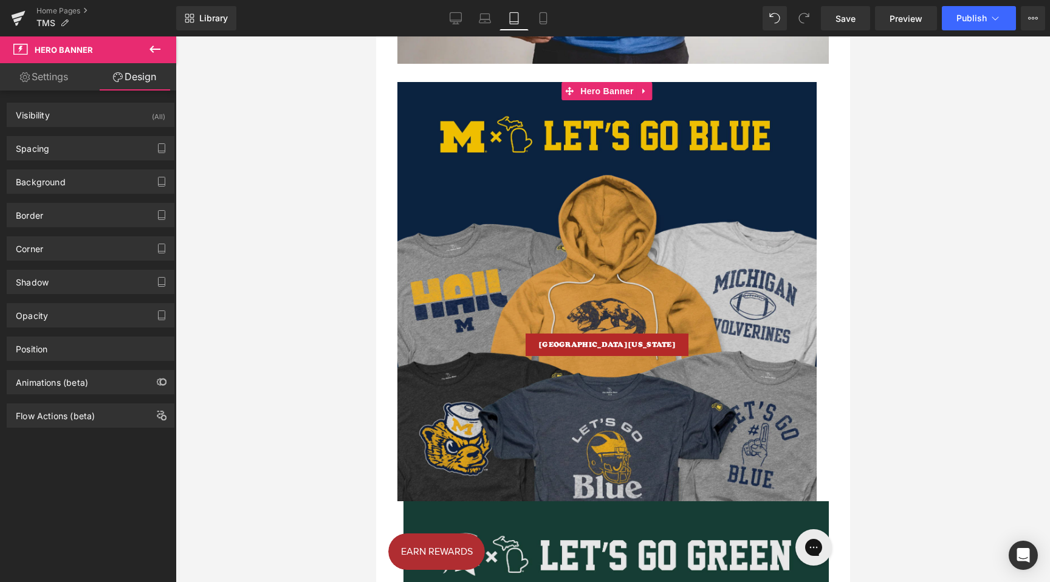
click at [74, 161] on div "Background Color & Image color Color % Image Replace Image Upload image or Brow…" at bounding box center [91, 176] width 182 height 33
click at [83, 151] on div "Spacing" at bounding box center [90, 148] width 167 height 23
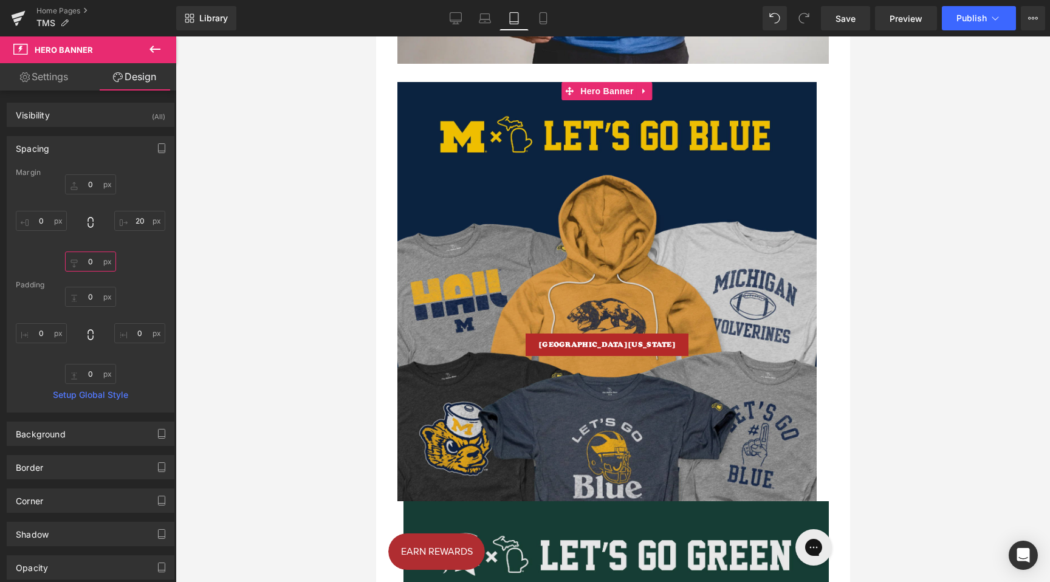
click at [80, 260] on input "text" at bounding box center [90, 262] width 51 height 20
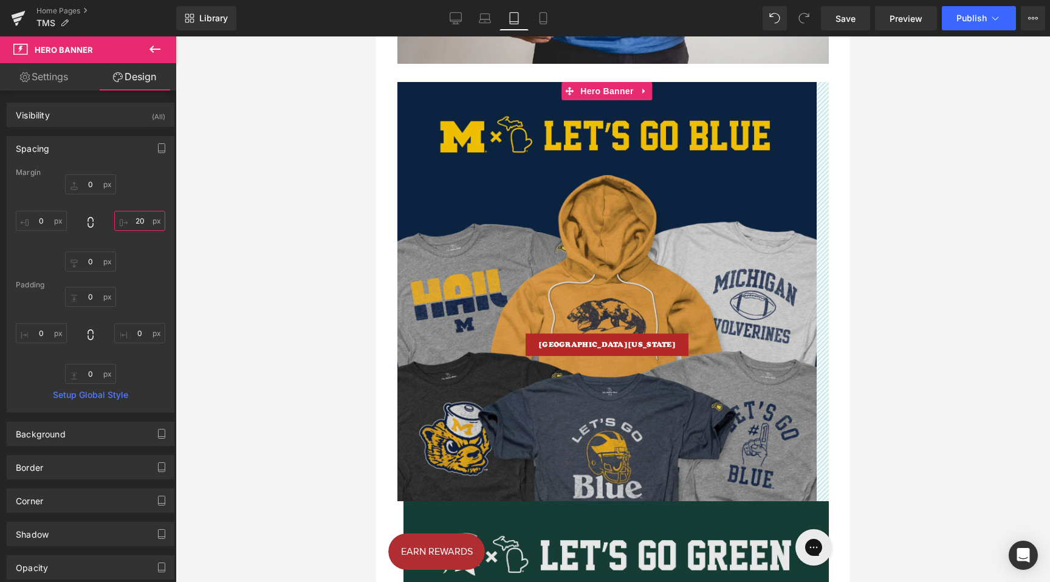
click at [135, 219] on input "text" at bounding box center [139, 221] width 51 height 20
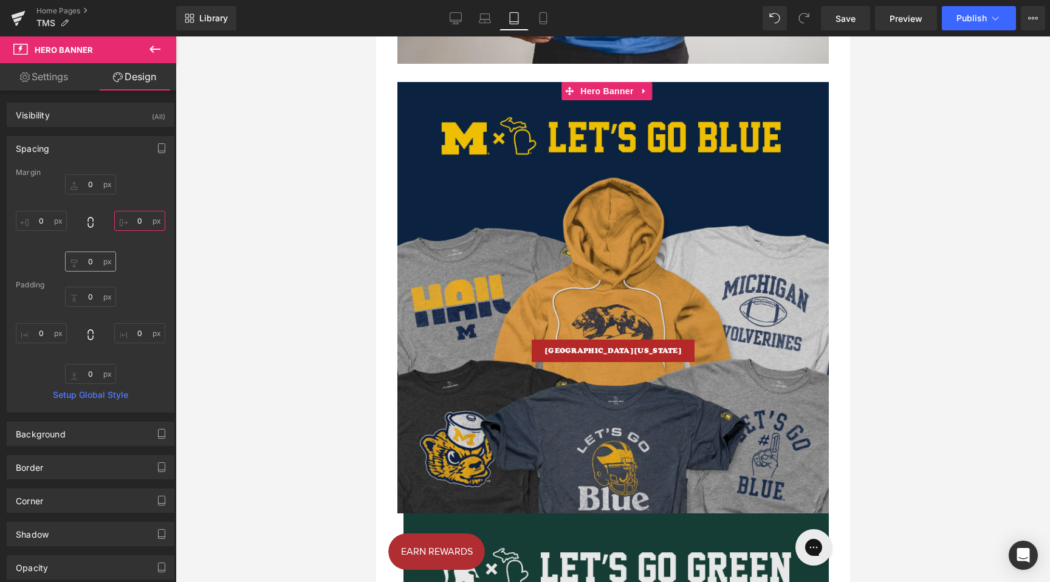
type input "0"
click at [85, 261] on input "text" at bounding box center [90, 262] width 51 height 20
click at [86, 264] on input "text" at bounding box center [90, 262] width 51 height 20
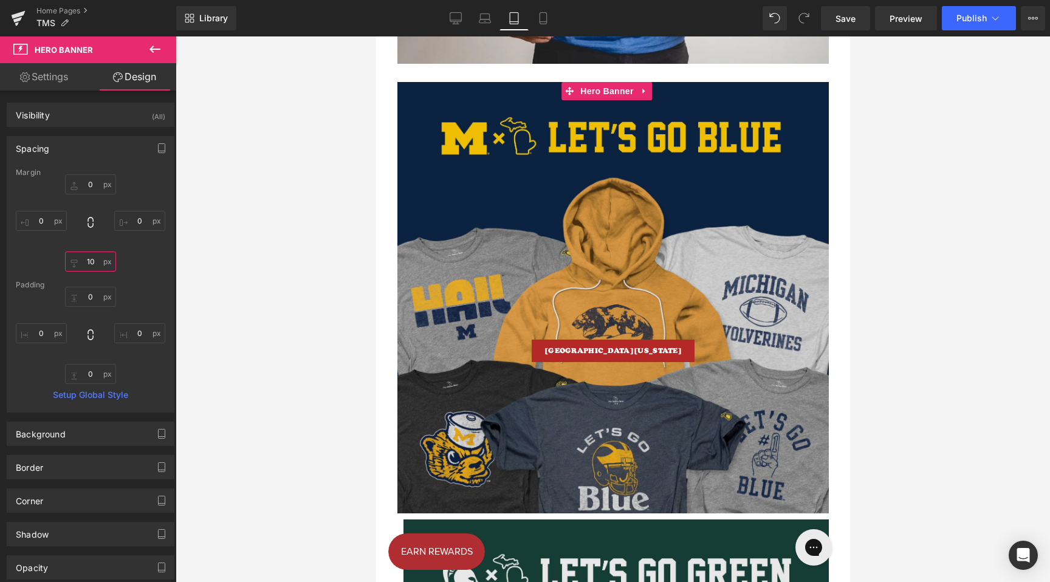
click at [86, 264] on input "10" at bounding box center [90, 262] width 51 height 20
type input "20"
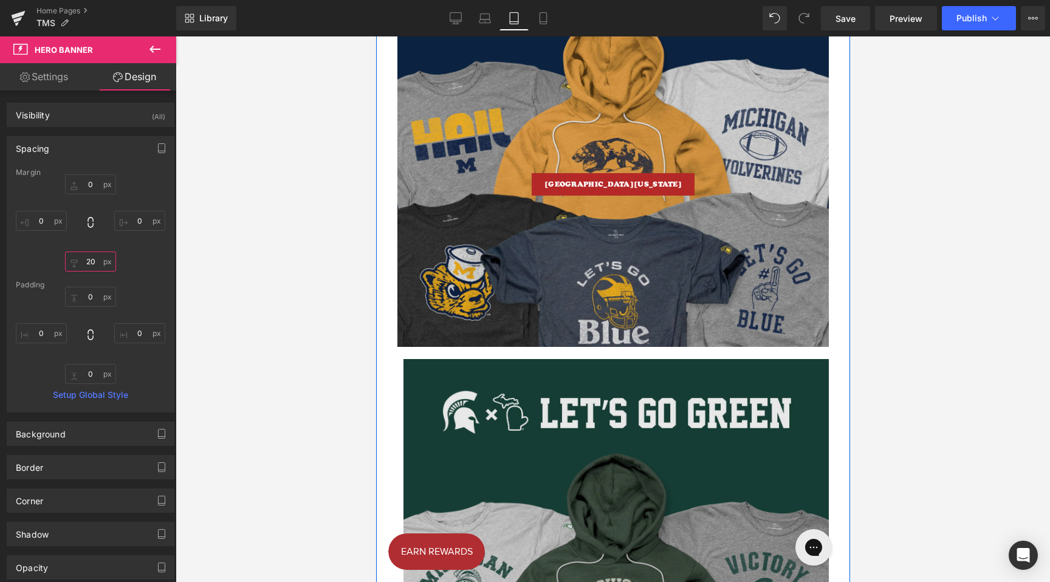
scroll to position [1263, 0]
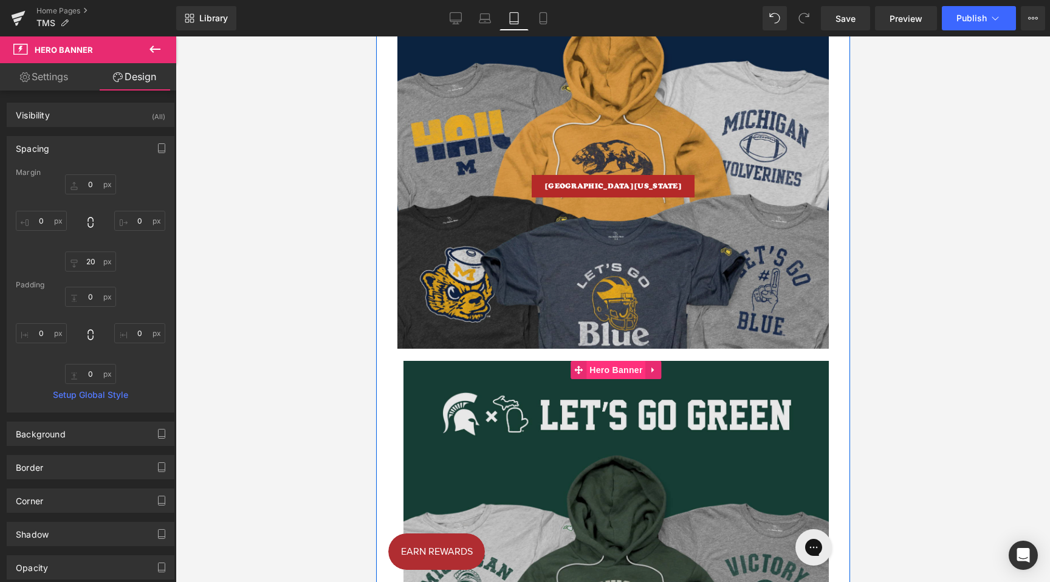
click at [622, 369] on span "Hero Banner" at bounding box center [615, 370] width 59 height 18
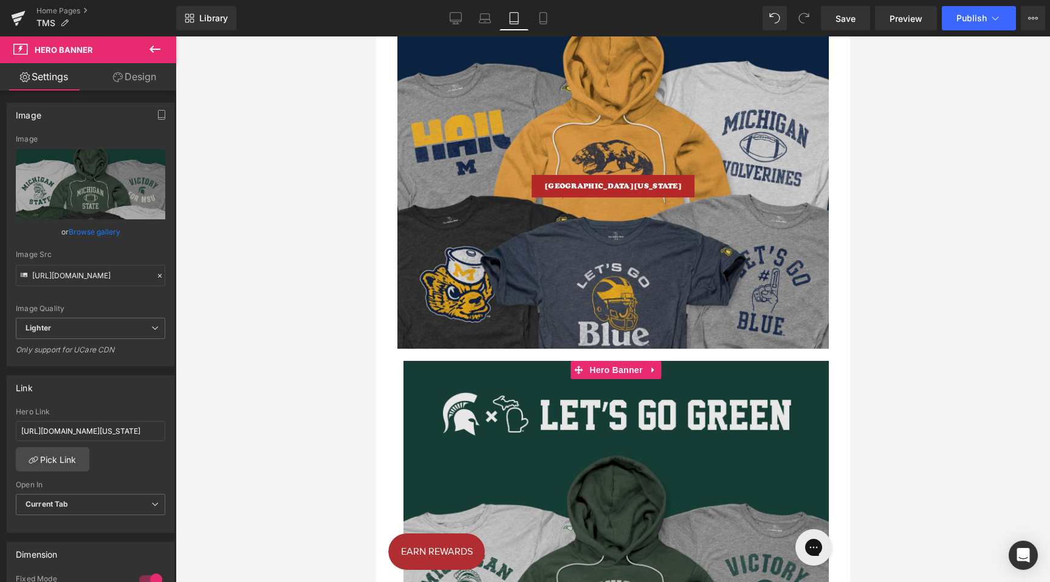
click at [142, 77] on link "Design" at bounding box center [135, 76] width 88 height 27
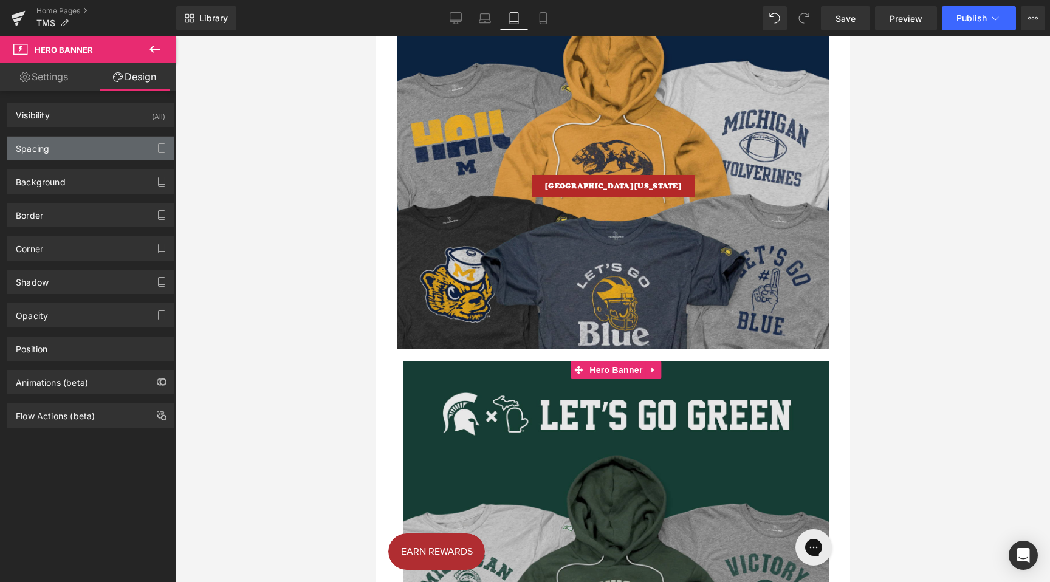
click at [55, 147] on div "Spacing" at bounding box center [90, 148] width 167 height 23
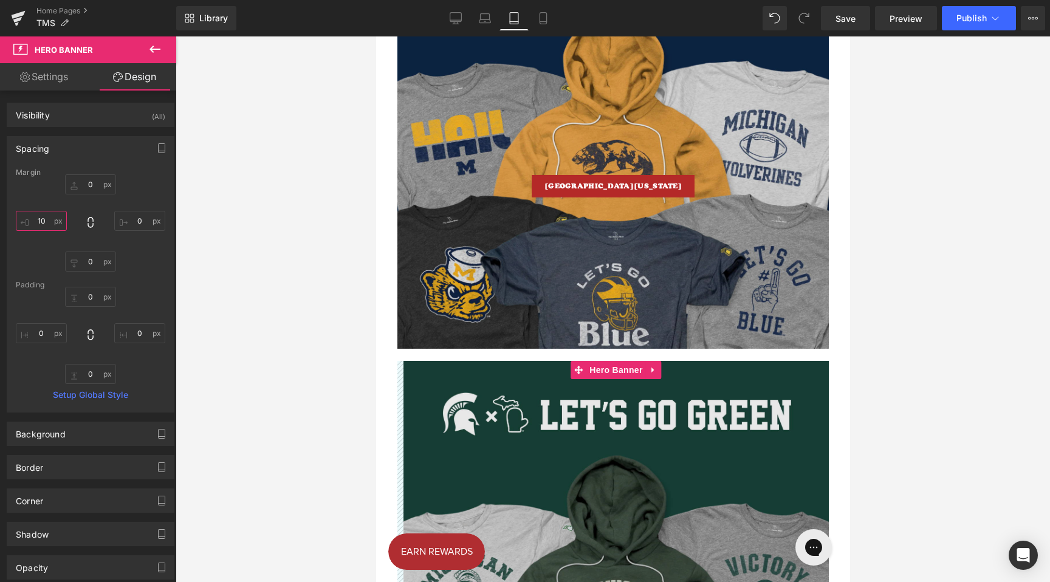
click at [35, 222] on input "10" at bounding box center [41, 221] width 51 height 20
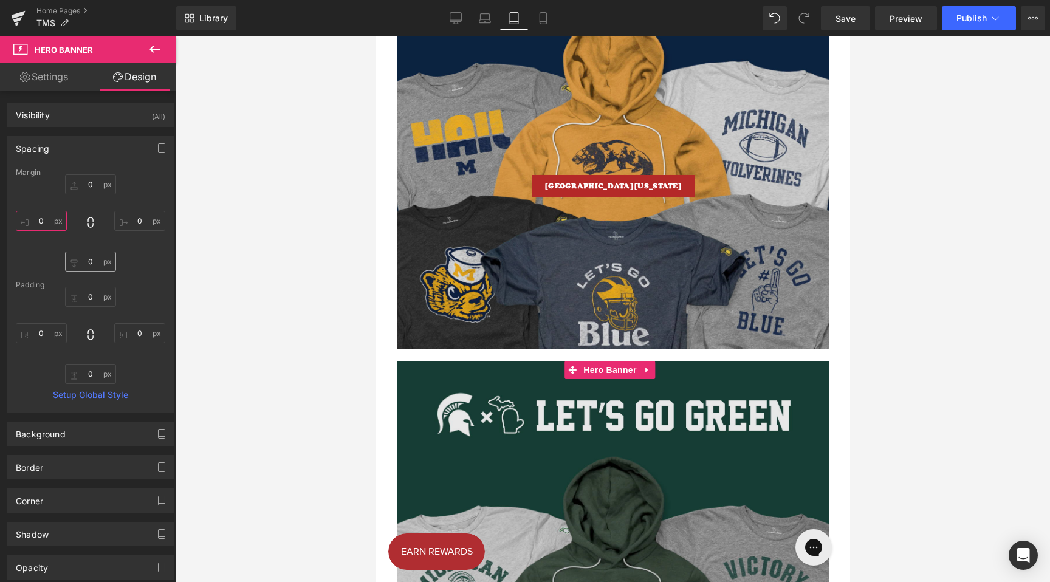
type input "0"
click at [81, 261] on input "0" at bounding box center [90, 262] width 51 height 20
type input "20"
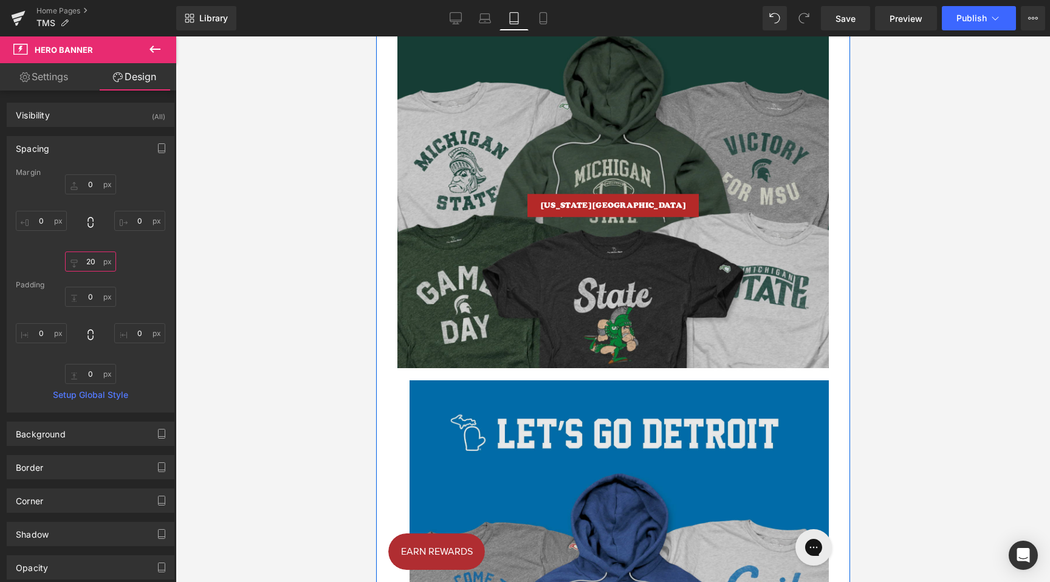
scroll to position [1696, 0]
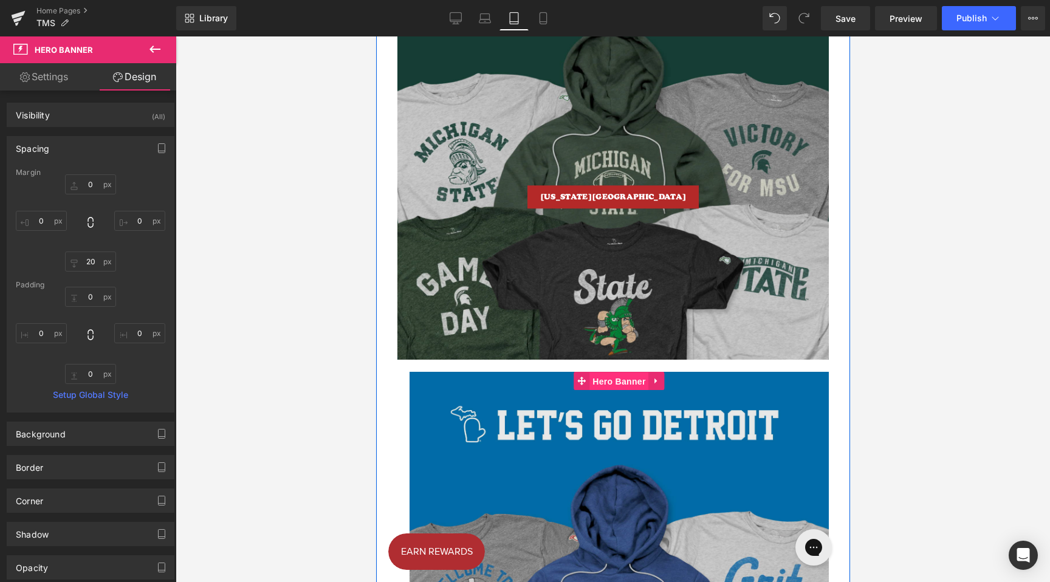
click at [622, 379] on span "Hero Banner" at bounding box center [618, 382] width 59 height 18
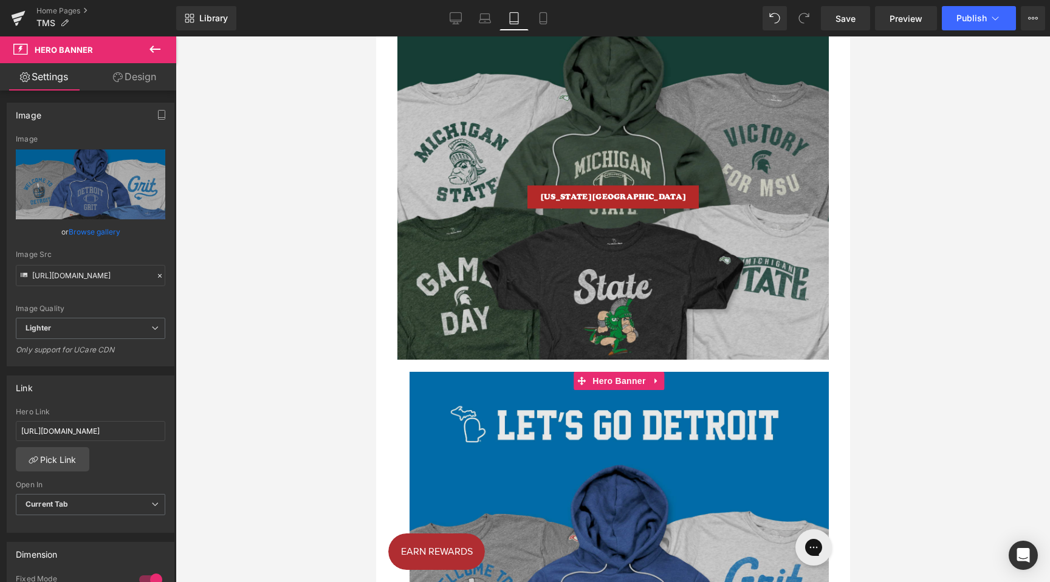
click at [123, 72] on link "Design" at bounding box center [135, 76] width 88 height 27
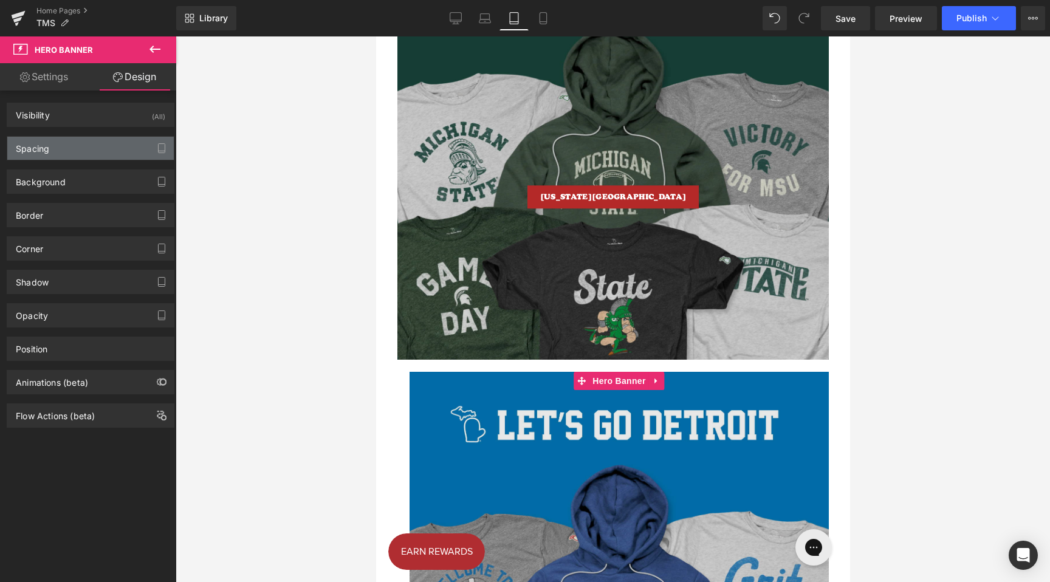
click at [62, 146] on div "Spacing" at bounding box center [90, 148] width 167 height 23
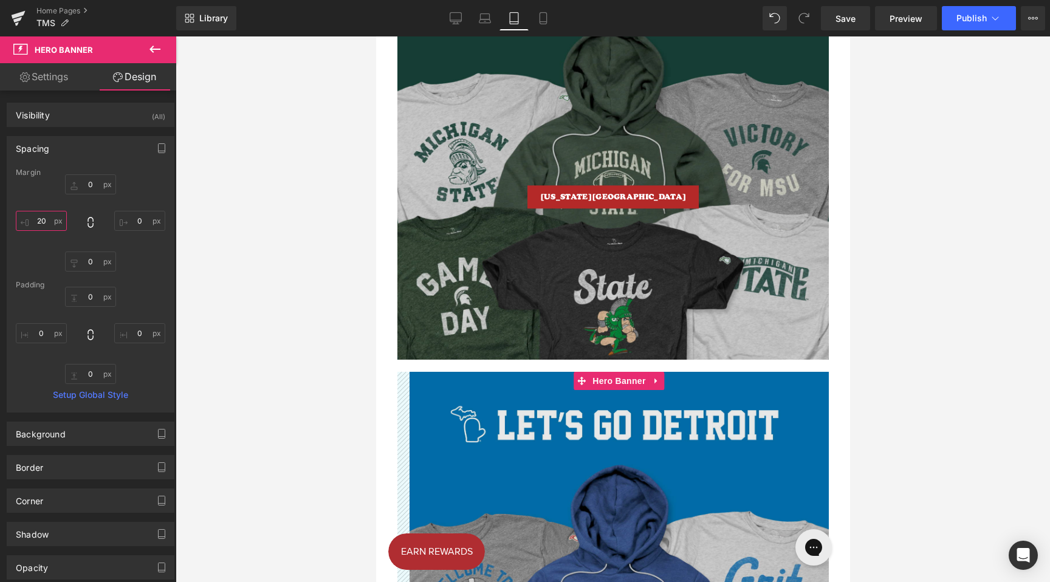
click at [38, 219] on input "20" at bounding box center [41, 221] width 51 height 20
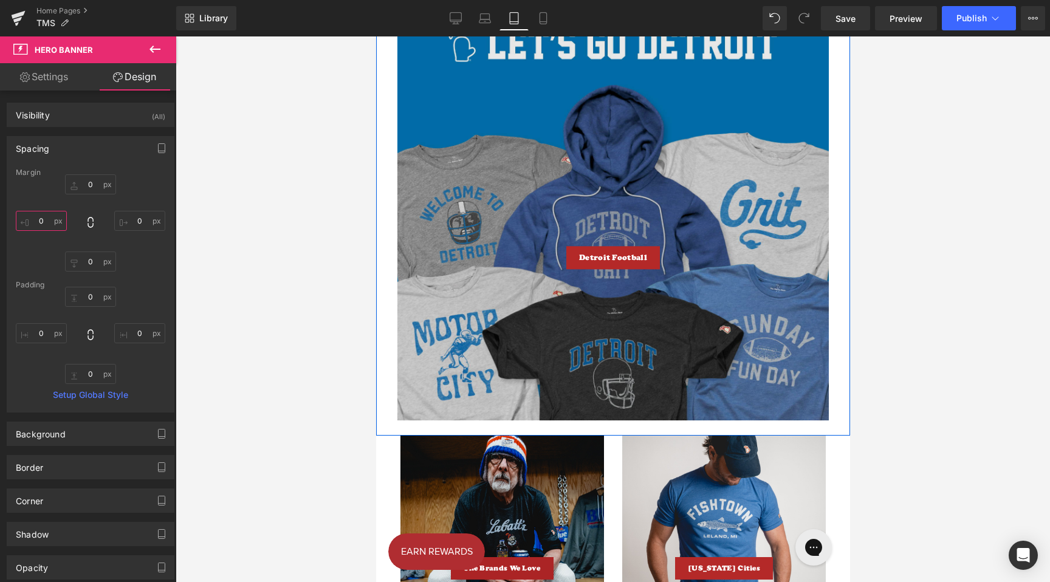
scroll to position [2080, 0]
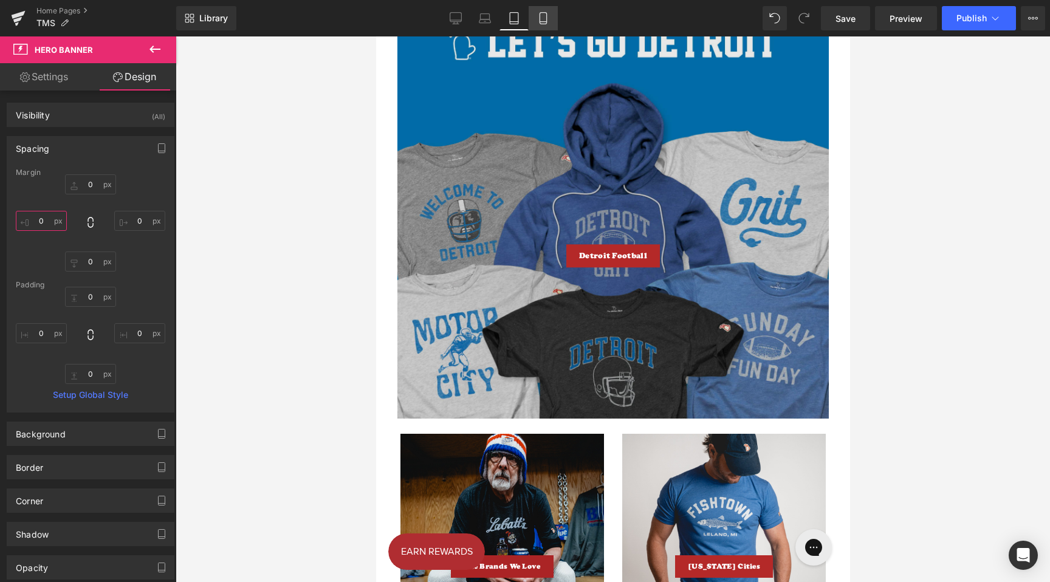
type input "0"
click at [545, 21] on icon at bounding box center [543, 18] width 12 height 12
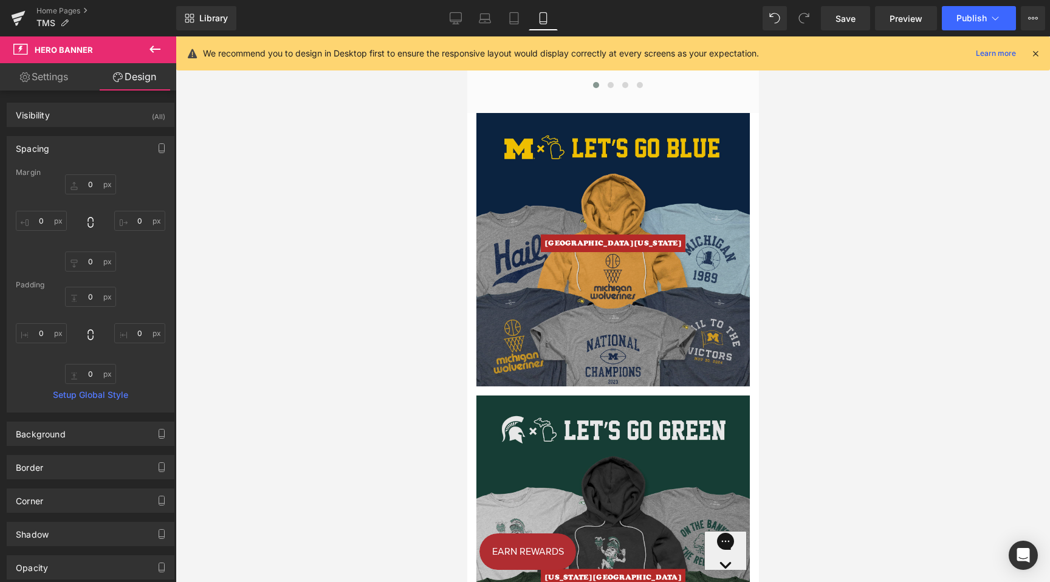
scroll to position [2366, 0]
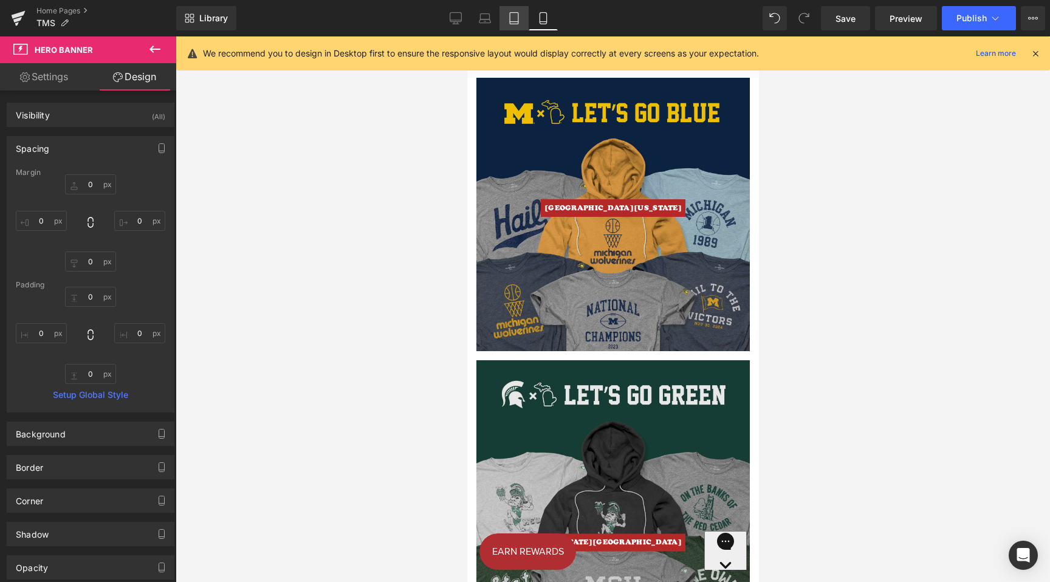
click at [518, 15] on icon at bounding box center [514, 19] width 9 height 12
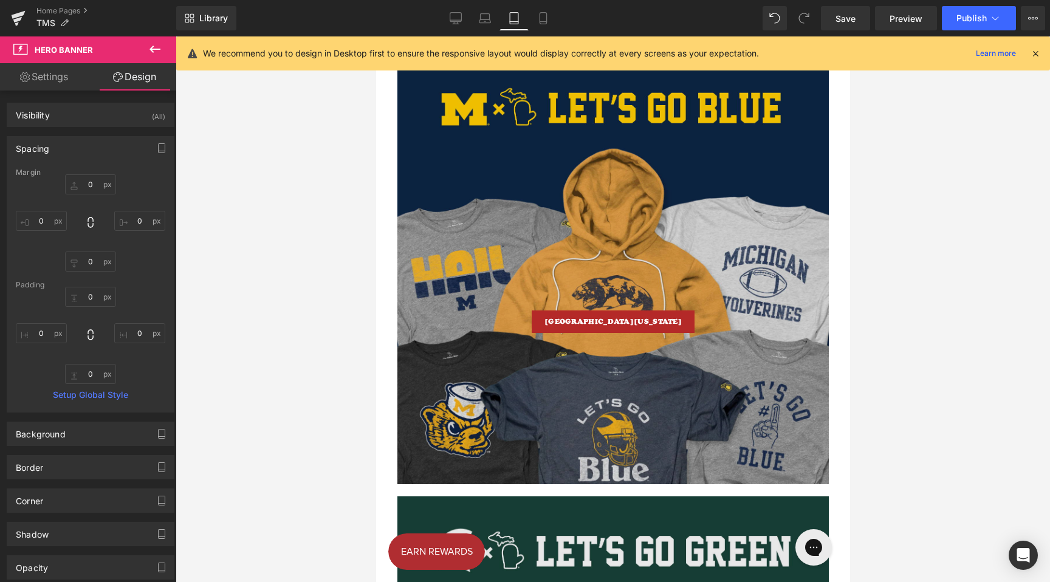
scroll to position [1115, 0]
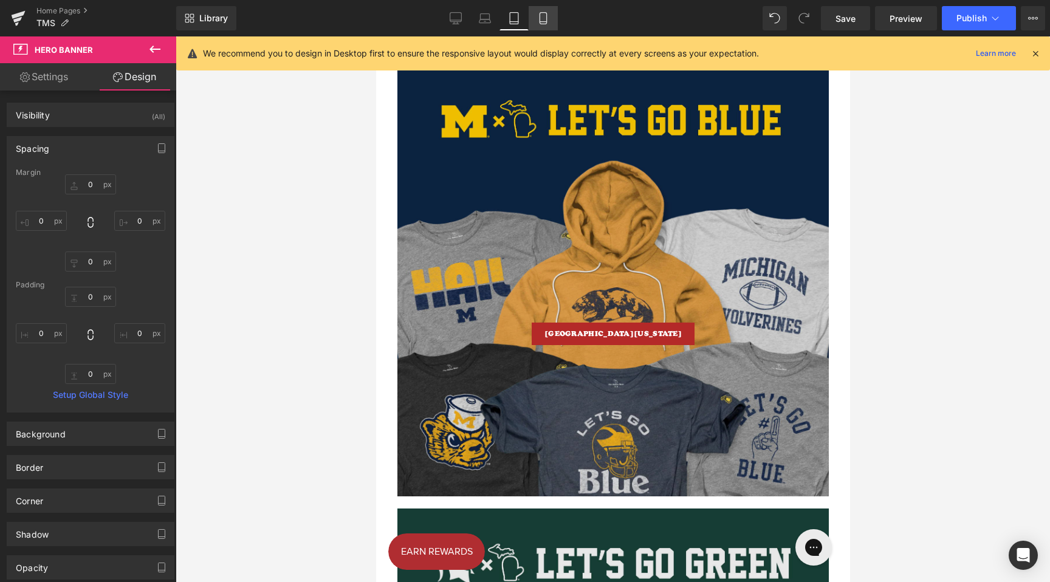
click at [546, 24] on icon at bounding box center [543, 19] width 7 height 12
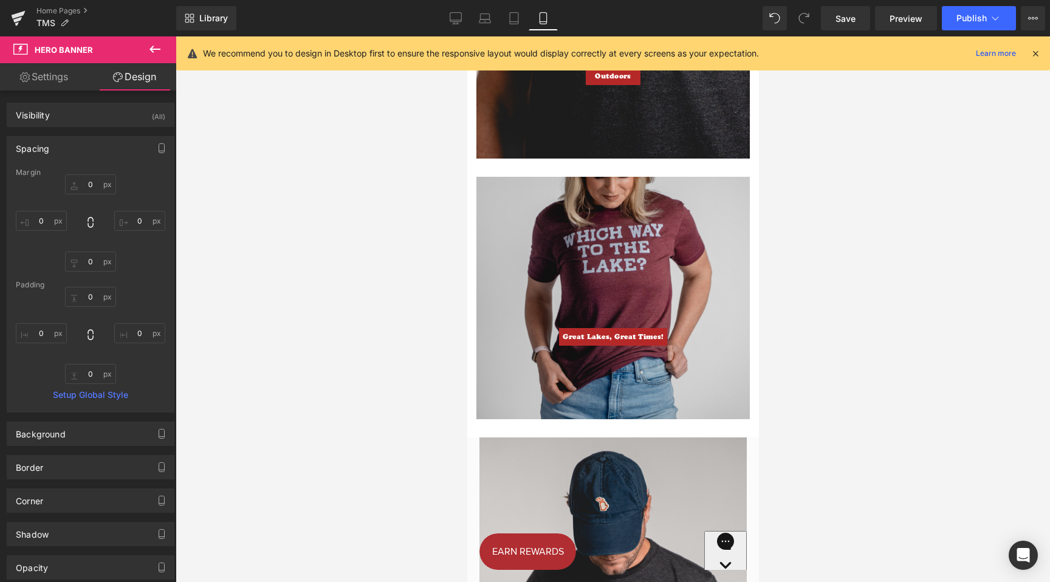
scroll to position [1372, 0]
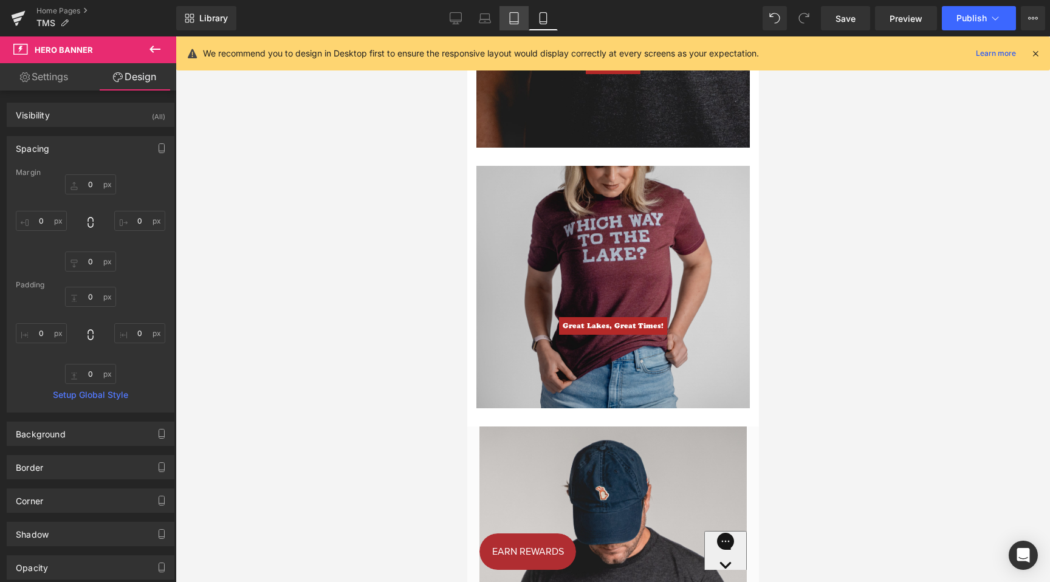
click at [512, 20] on icon at bounding box center [514, 18] width 12 height 12
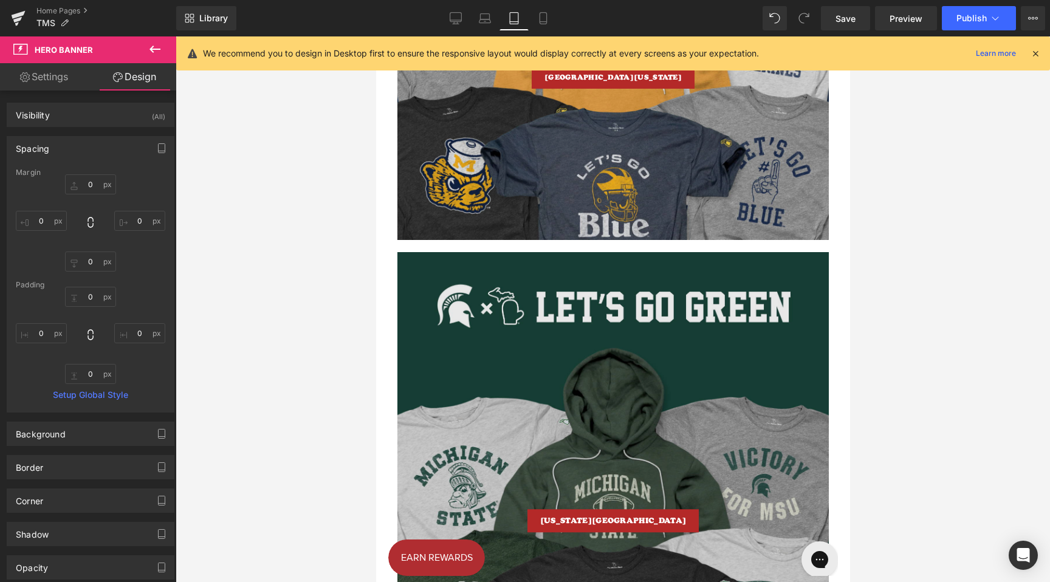
scroll to position [1847, 0]
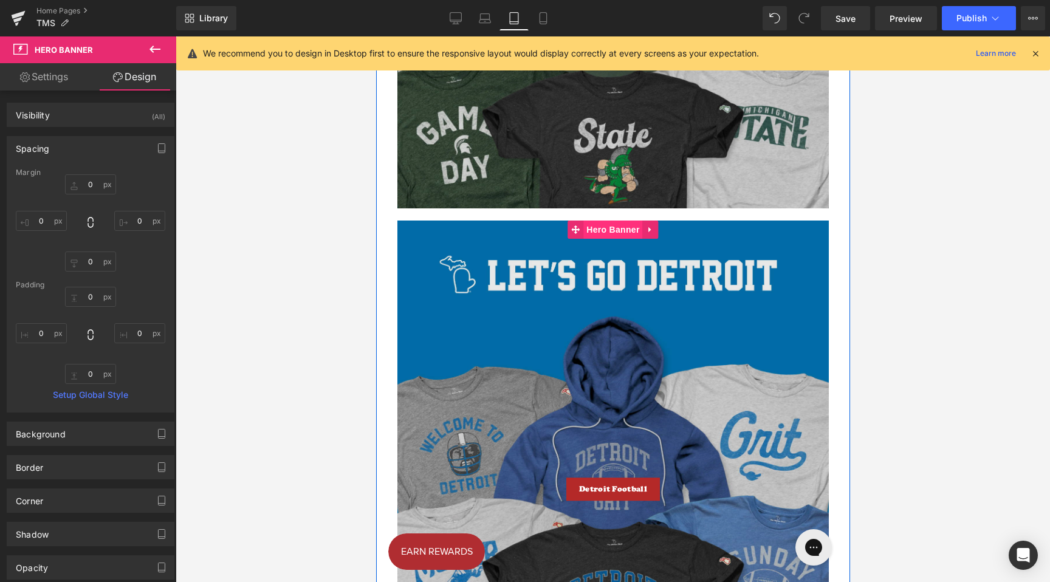
click at [611, 232] on span "Hero Banner" at bounding box center [612, 230] width 59 height 18
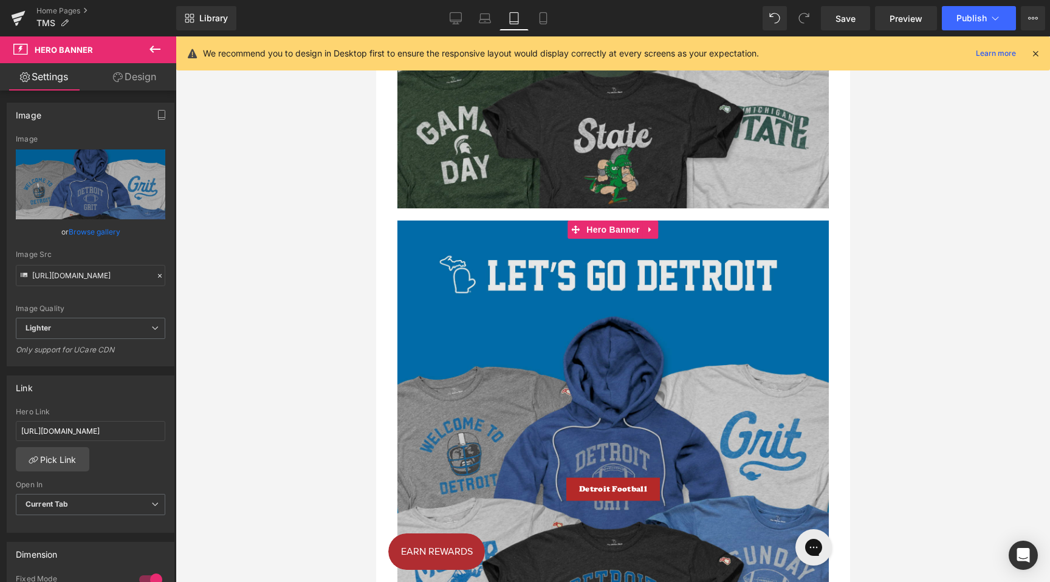
click at [133, 77] on link "Design" at bounding box center [135, 76] width 88 height 27
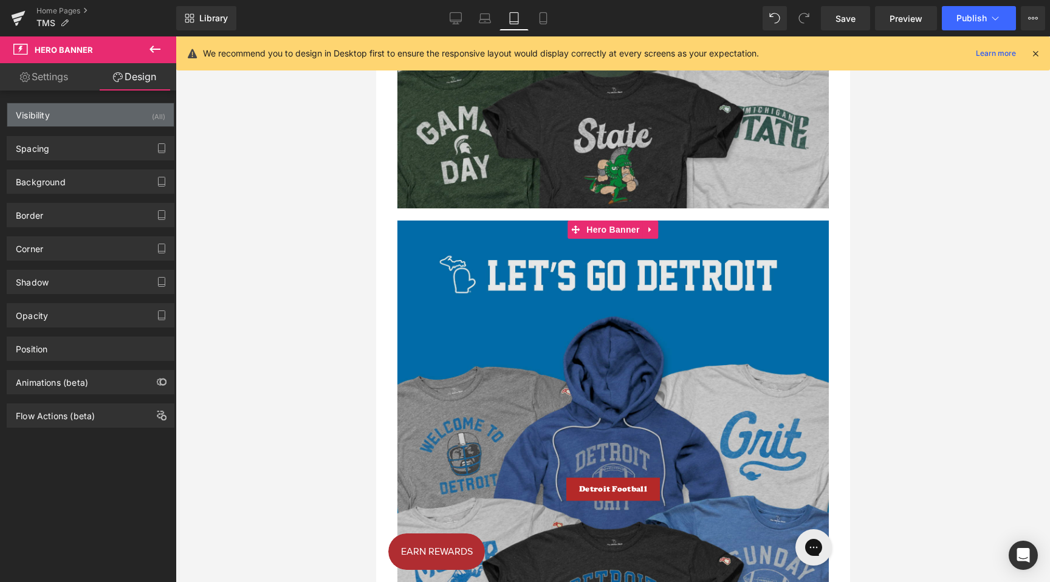
click at [79, 118] on div "Visibility (All)" at bounding box center [90, 114] width 167 height 23
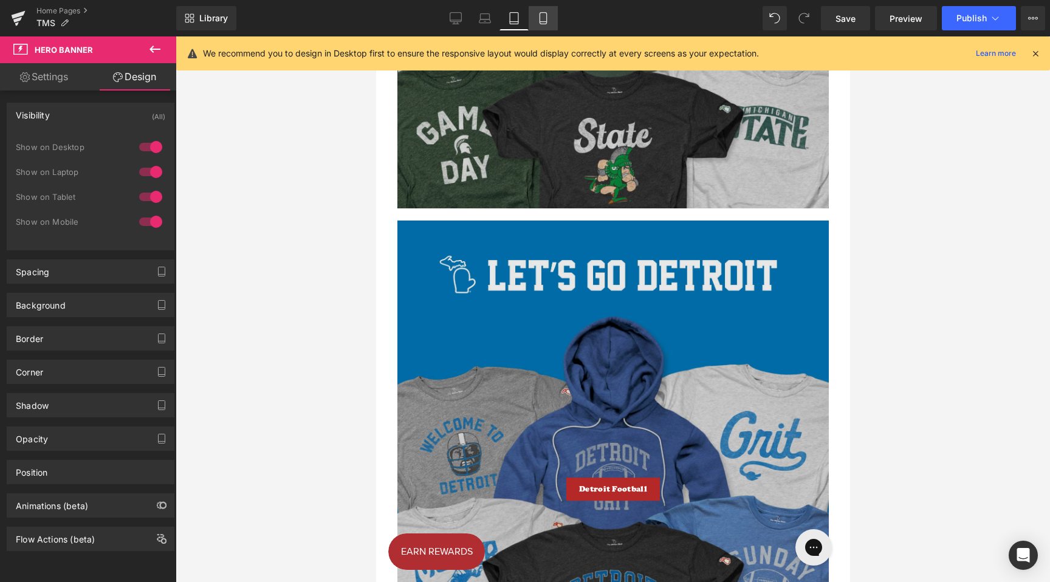
click at [546, 16] on icon at bounding box center [543, 18] width 12 height 12
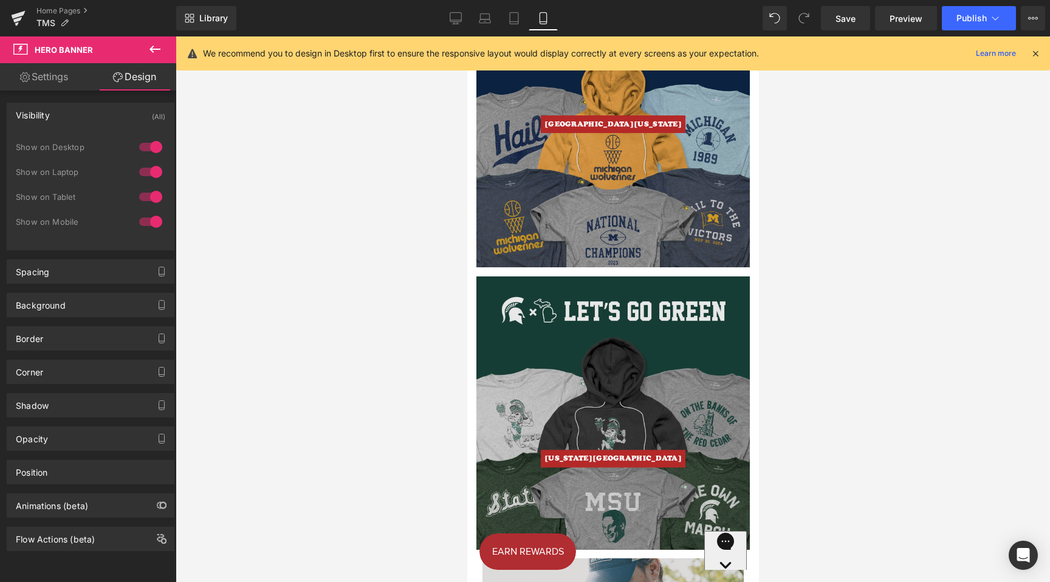
scroll to position [2437, 0]
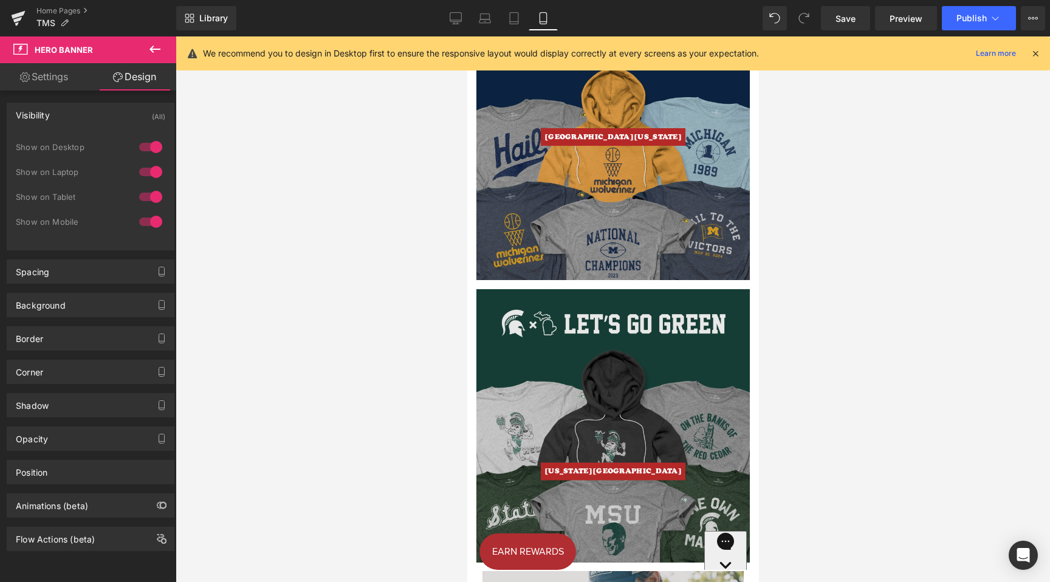
click at [608, 300] on div "[US_STATE][GEOGRAPHIC_DATA] Button Hero Banner" at bounding box center [612, 425] width 273 height 273
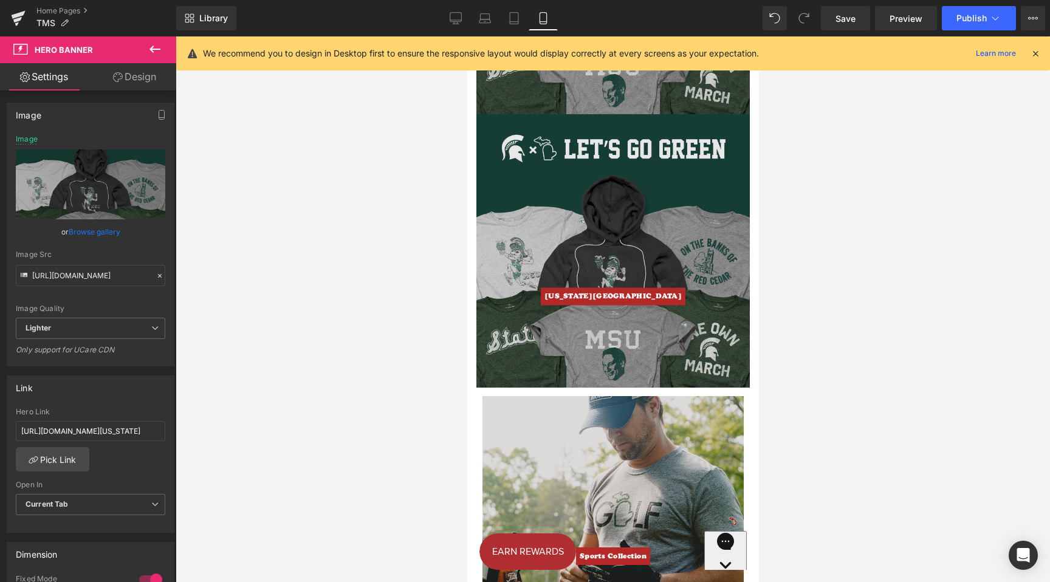
scroll to position [2886, 0]
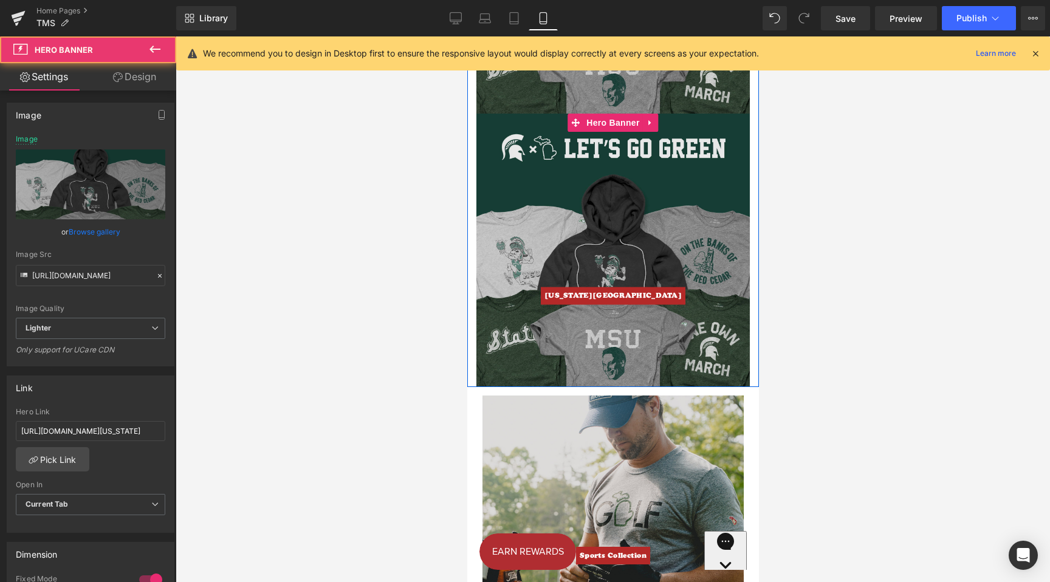
click at [608, 168] on div at bounding box center [612, 250] width 273 height 273
click at [621, 120] on span "Hero Banner" at bounding box center [612, 123] width 59 height 18
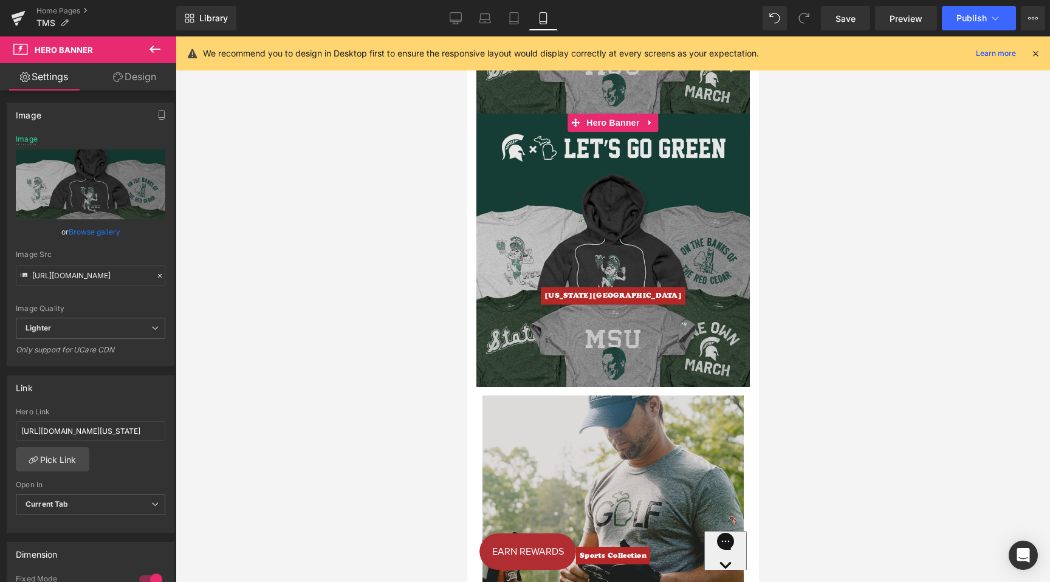
click at [99, 230] on link "Browse gallery" at bounding box center [95, 231] width 52 height 21
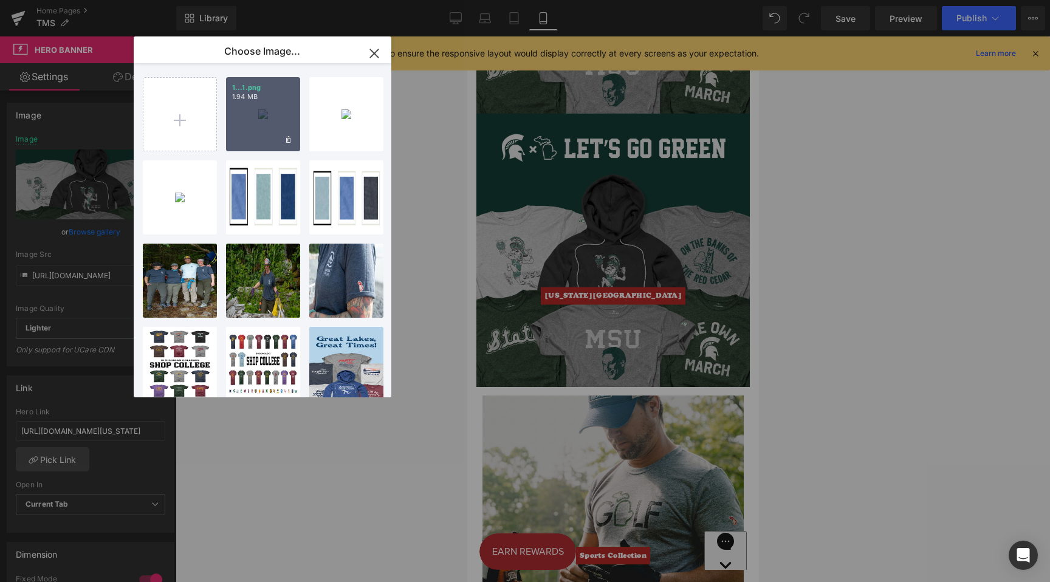
click at [249, 101] on p "1.94 MB" at bounding box center [263, 96] width 62 height 9
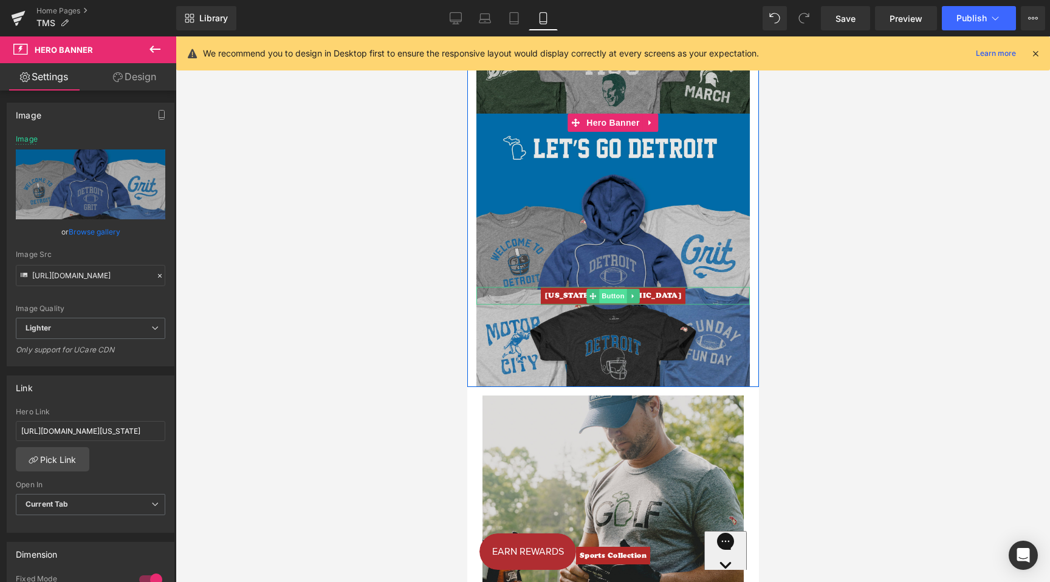
click at [611, 296] on span "Button" at bounding box center [613, 296] width 28 height 15
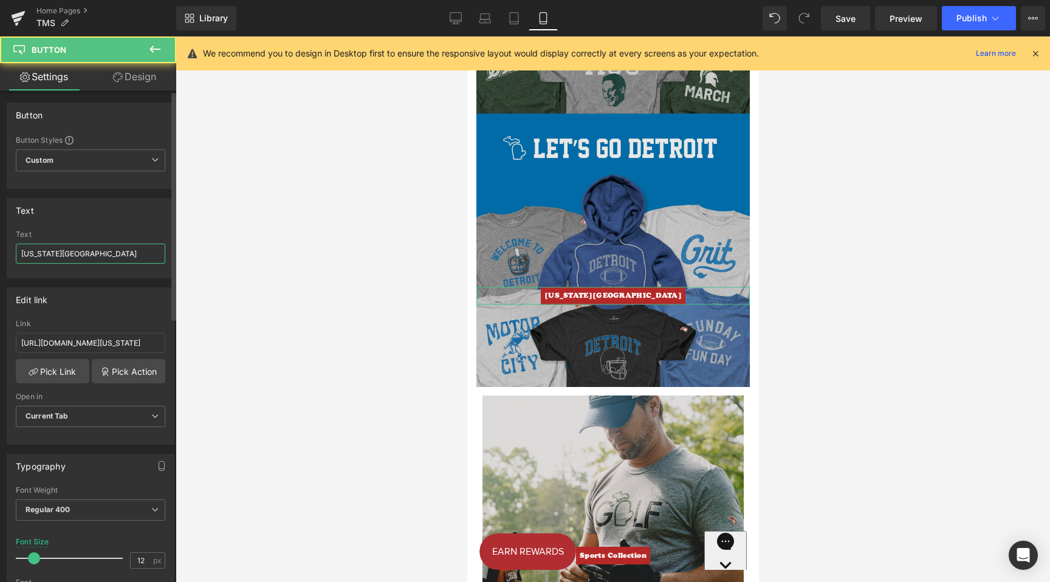
click at [89, 252] on input "[US_STATE][GEOGRAPHIC_DATA]" at bounding box center [91, 254] width 150 height 20
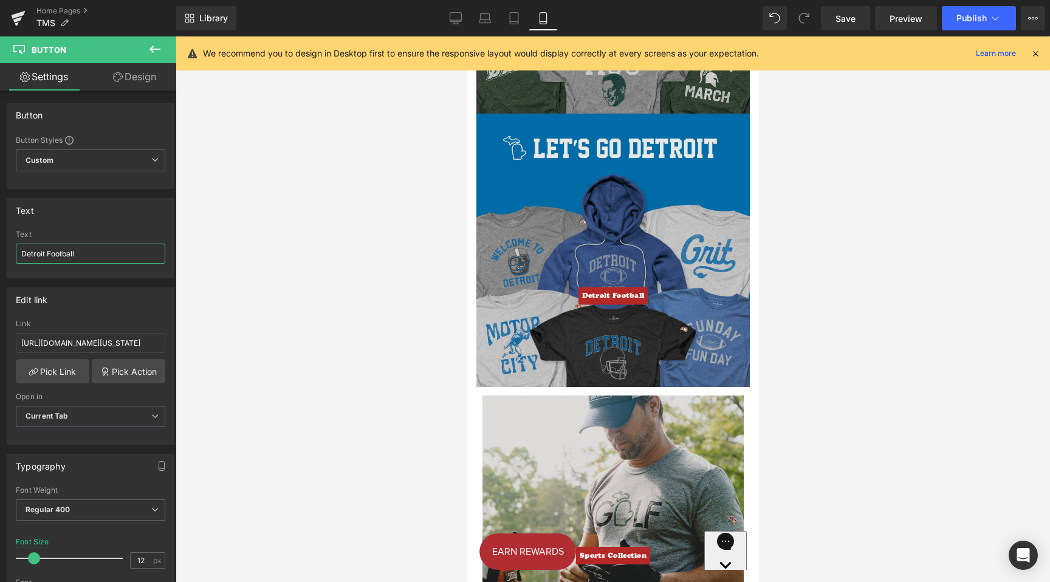
type input "Detroit Football"
click at [96, 346] on input "[URL][DOMAIN_NAME][US_STATE]" at bounding box center [91, 343] width 150 height 20
paste input "[URL][DOMAIN_NAME]"
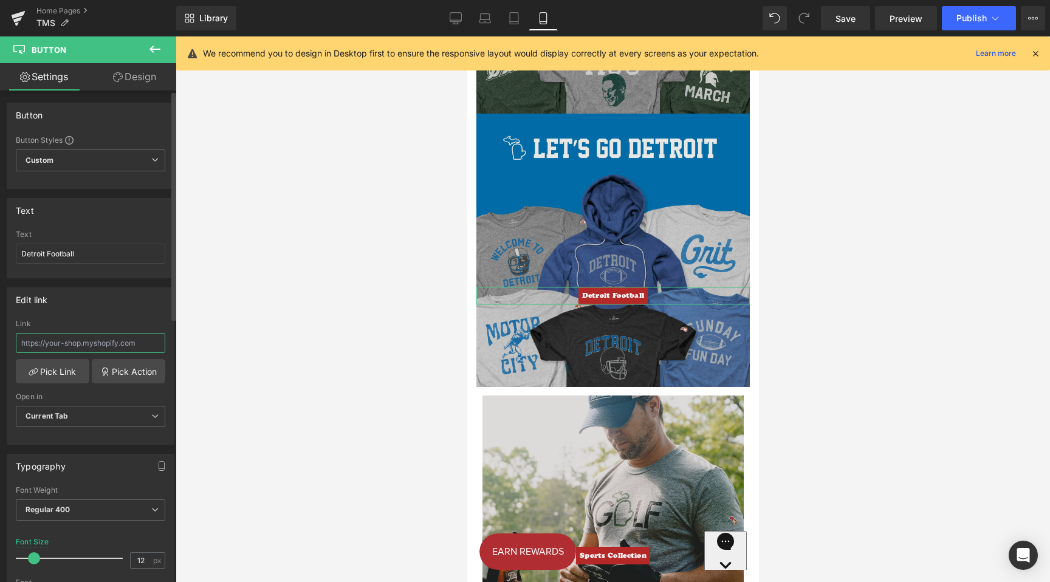
type input "[URL][DOMAIN_NAME]"
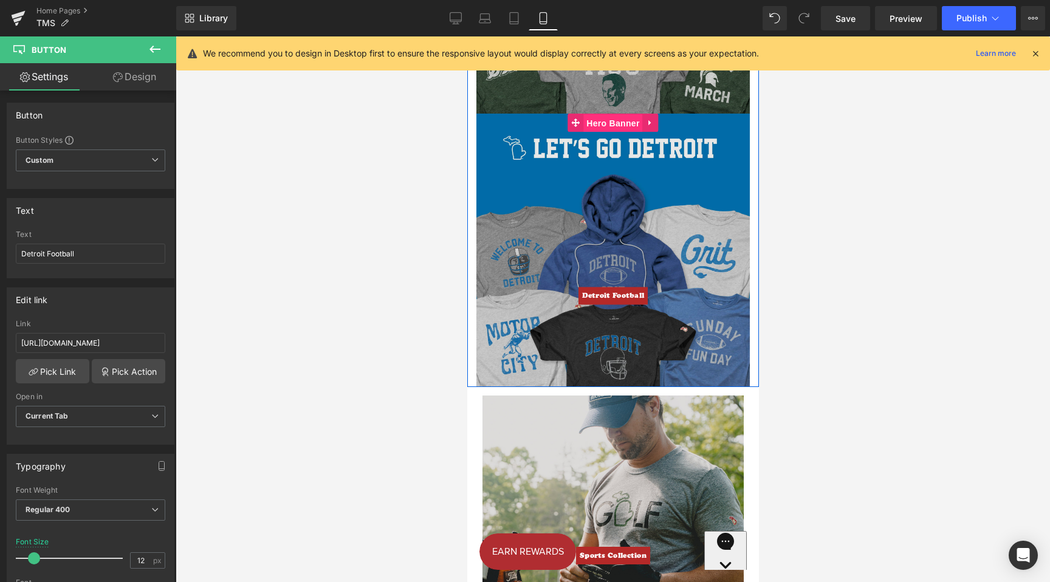
click at [610, 122] on span "Hero Banner" at bounding box center [612, 123] width 59 height 18
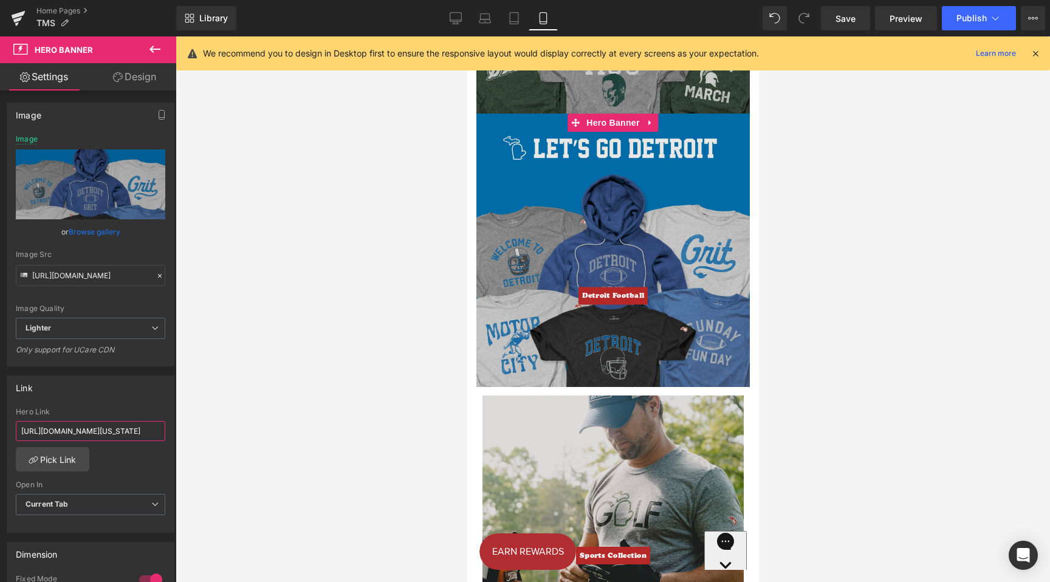
click at [105, 428] on input "[URL][DOMAIN_NAME][US_STATE]" at bounding box center [91, 431] width 150 height 20
paste input "[URL][DOMAIN_NAME]"
type input "[URL][DOMAIN_NAME]"
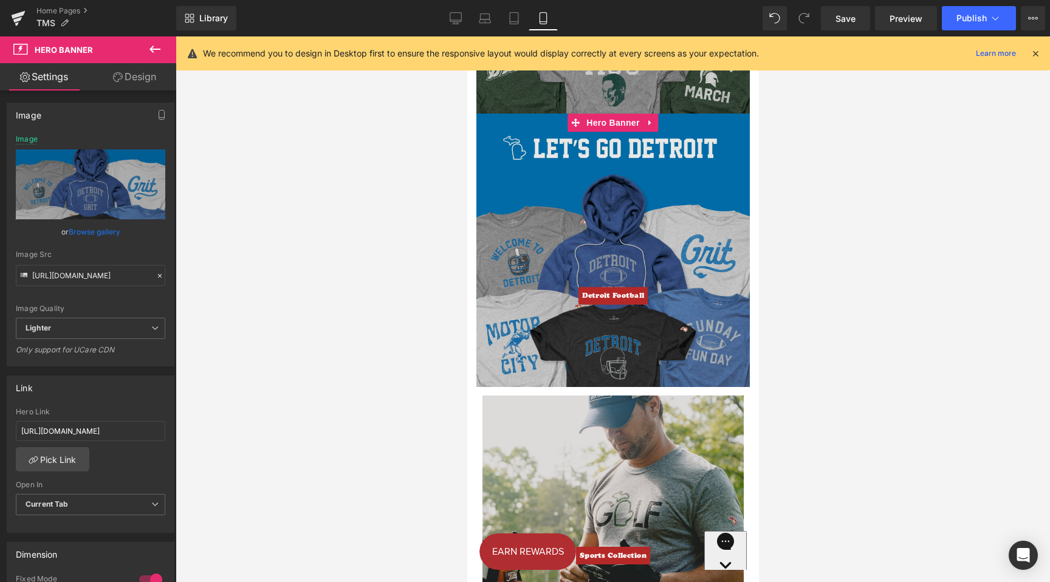
click at [138, 78] on link "Design" at bounding box center [135, 76] width 88 height 27
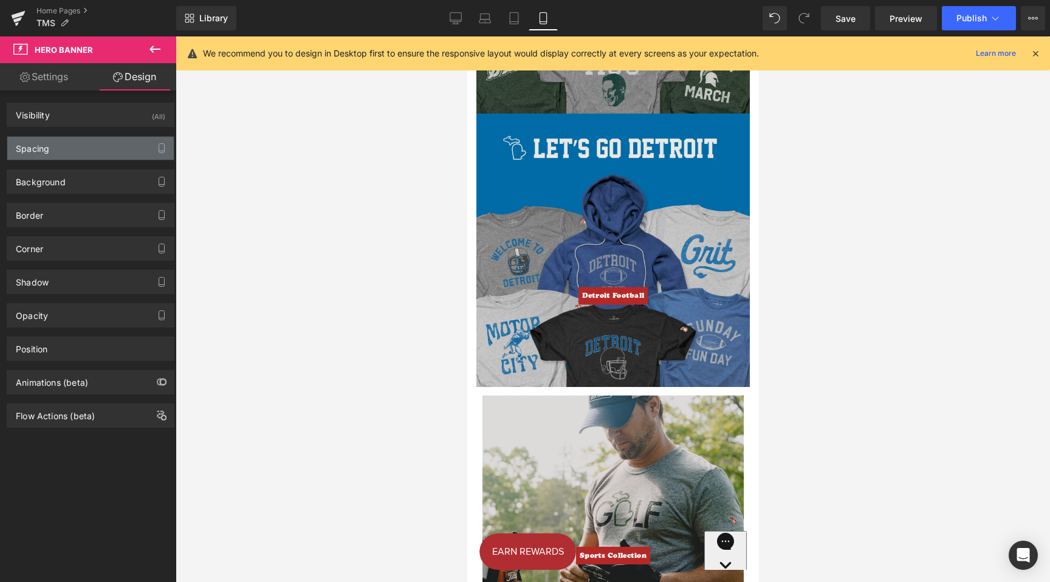
click at [71, 154] on div "Spacing" at bounding box center [90, 148] width 167 height 23
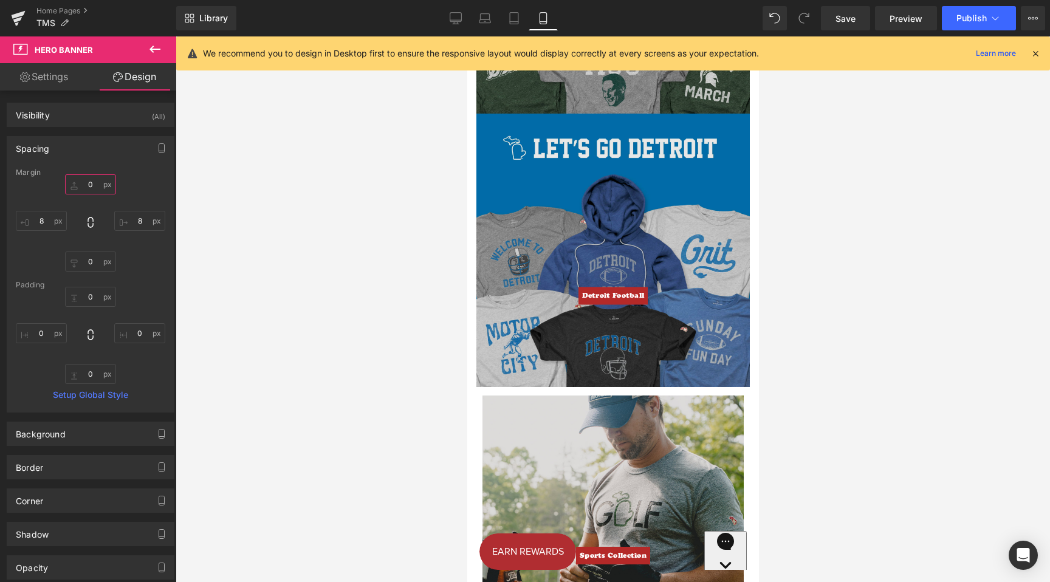
click at [84, 182] on input "0" at bounding box center [90, 184] width 51 height 20
type input "20"
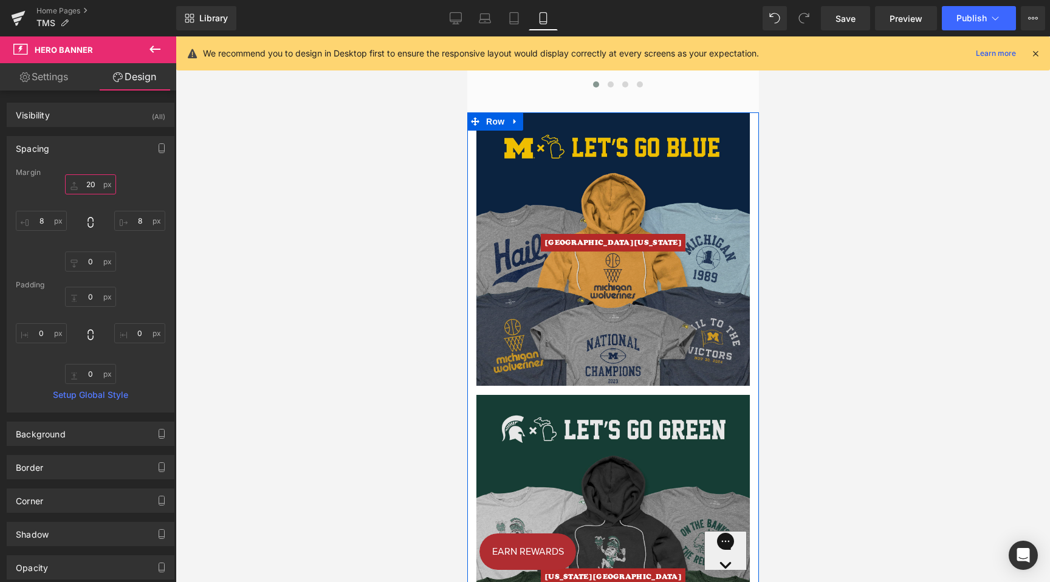
scroll to position [2328, 0]
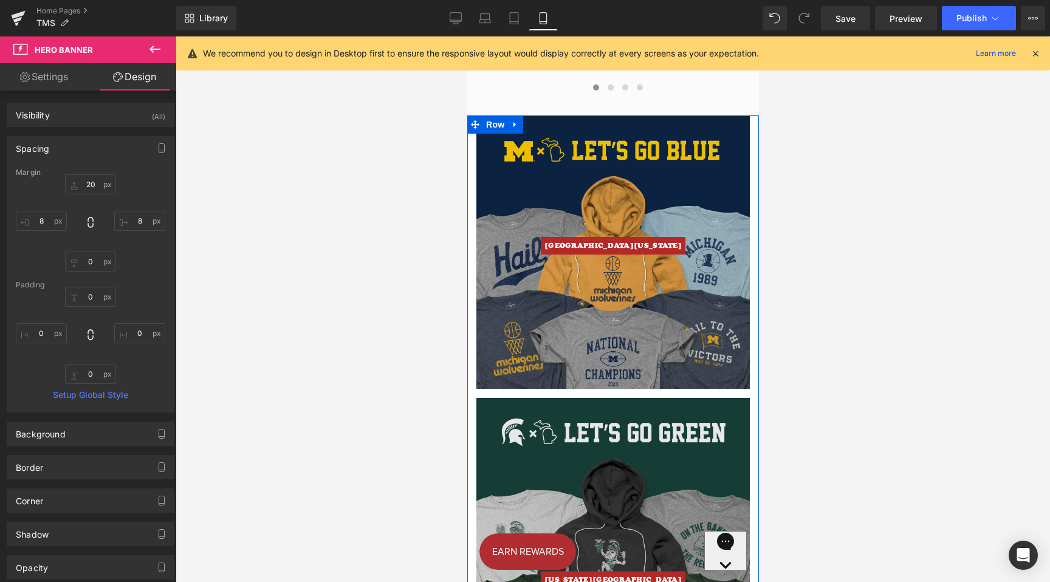
click at [613, 140] on div at bounding box center [612, 251] width 273 height 273
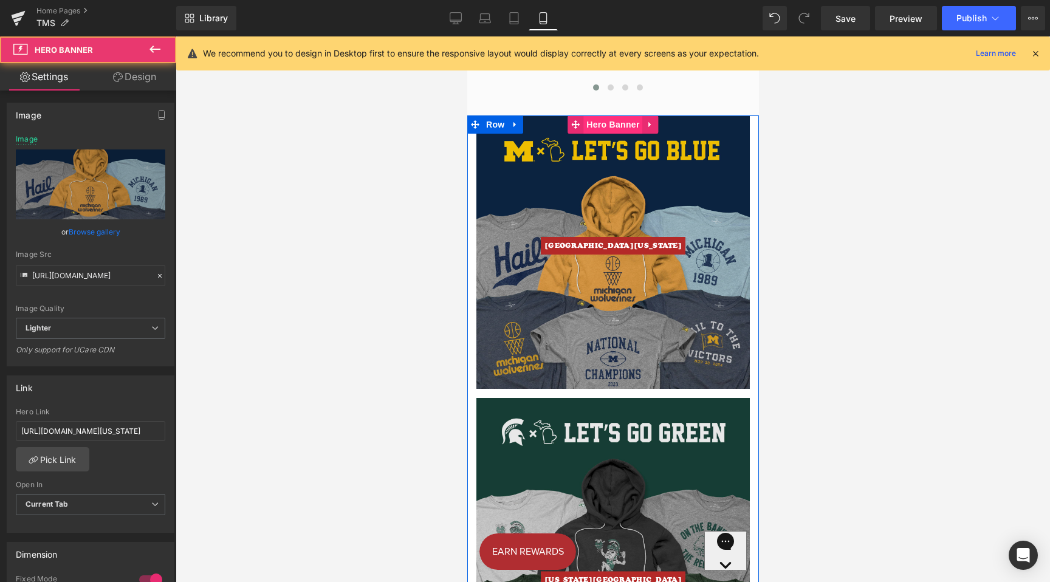
click at [607, 121] on span "Hero Banner" at bounding box center [612, 124] width 59 height 18
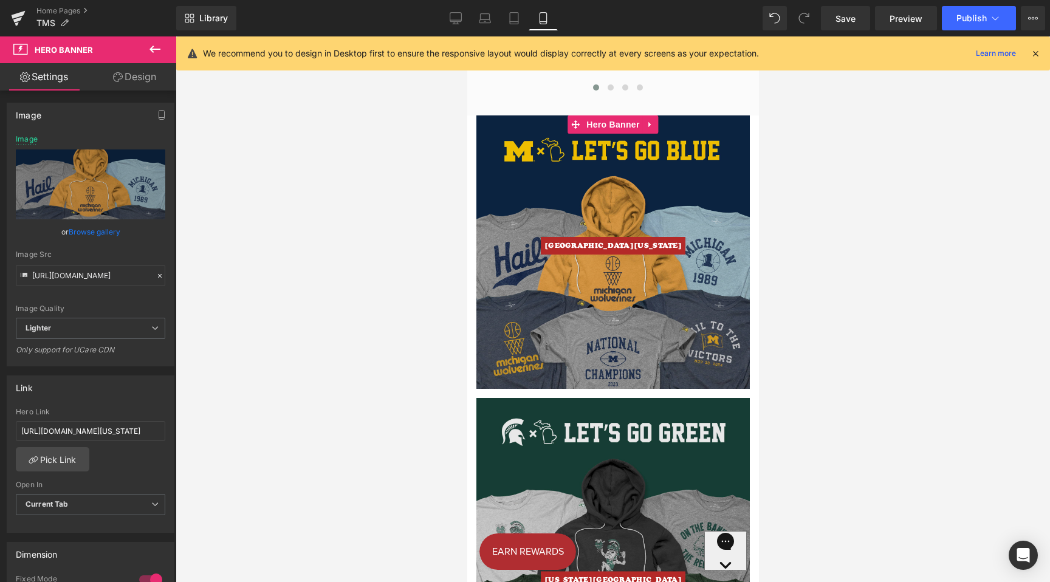
click at [139, 78] on link "Design" at bounding box center [135, 76] width 88 height 27
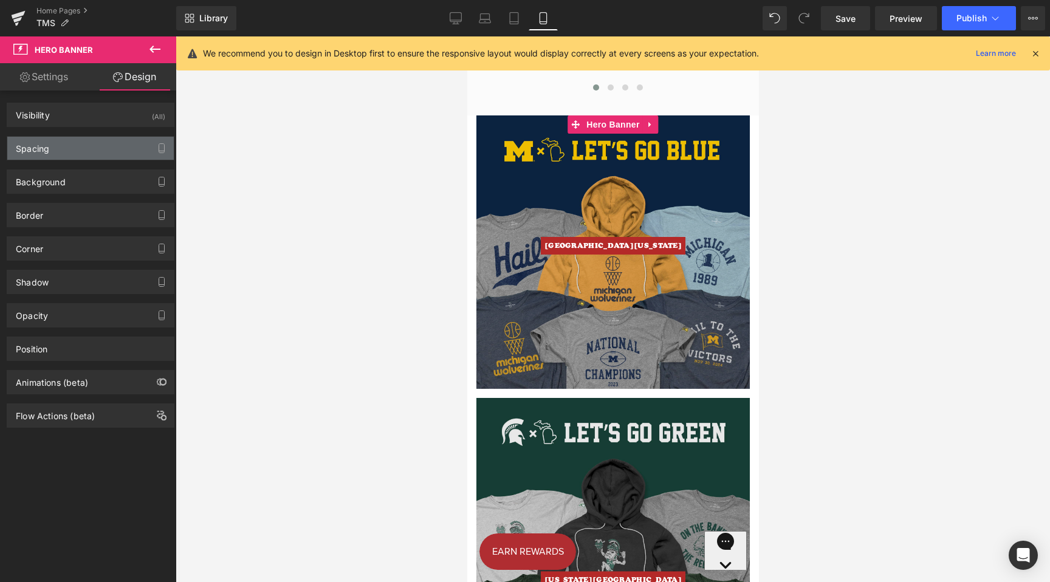
click at [66, 149] on div "Spacing" at bounding box center [90, 148] width 167 height 23
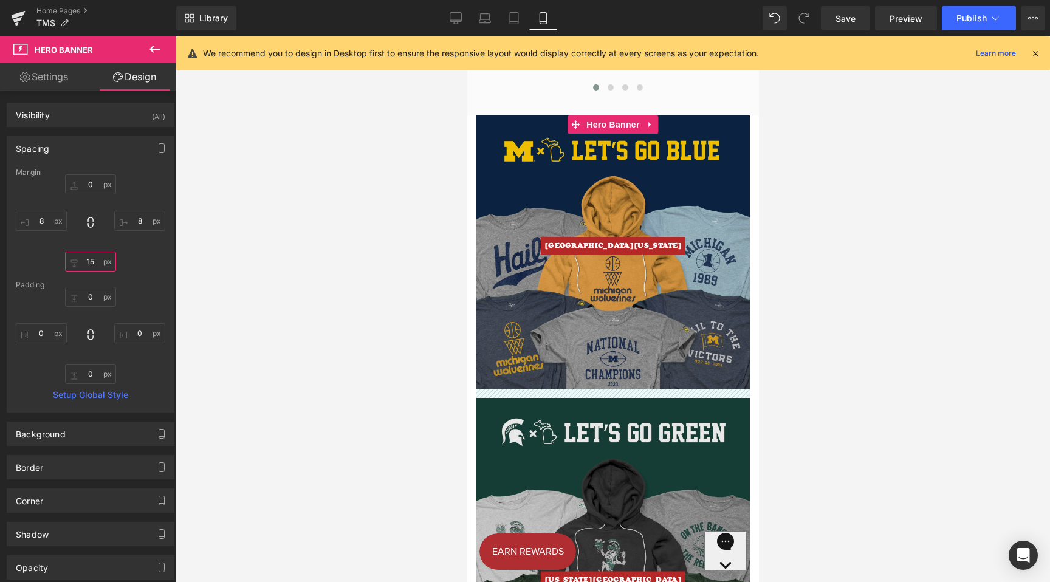
click at [89, 264] on input "15" at bounding box center [90, 262] width 51 height 20
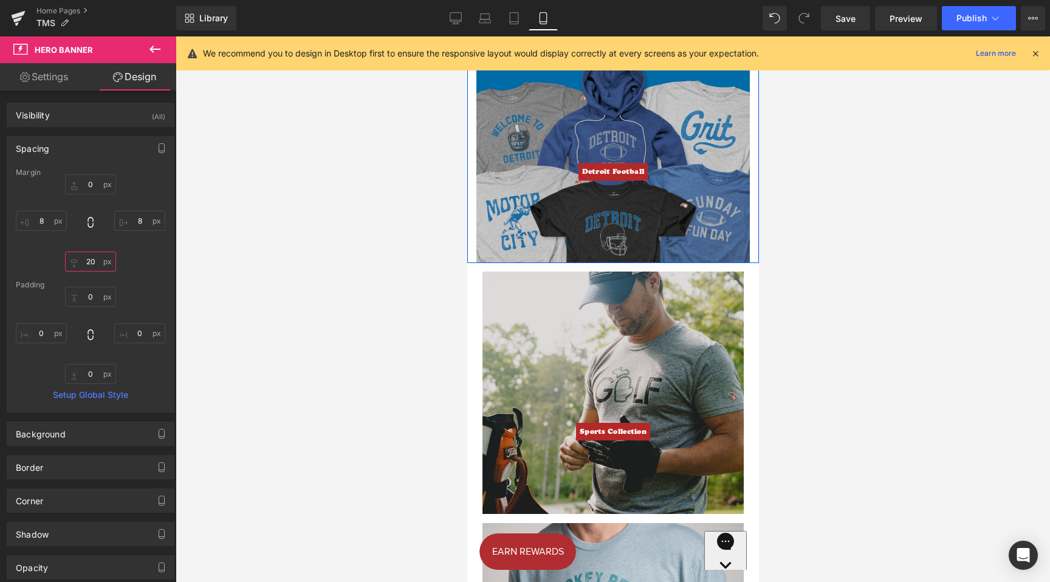
scroll to position [3027, 0]
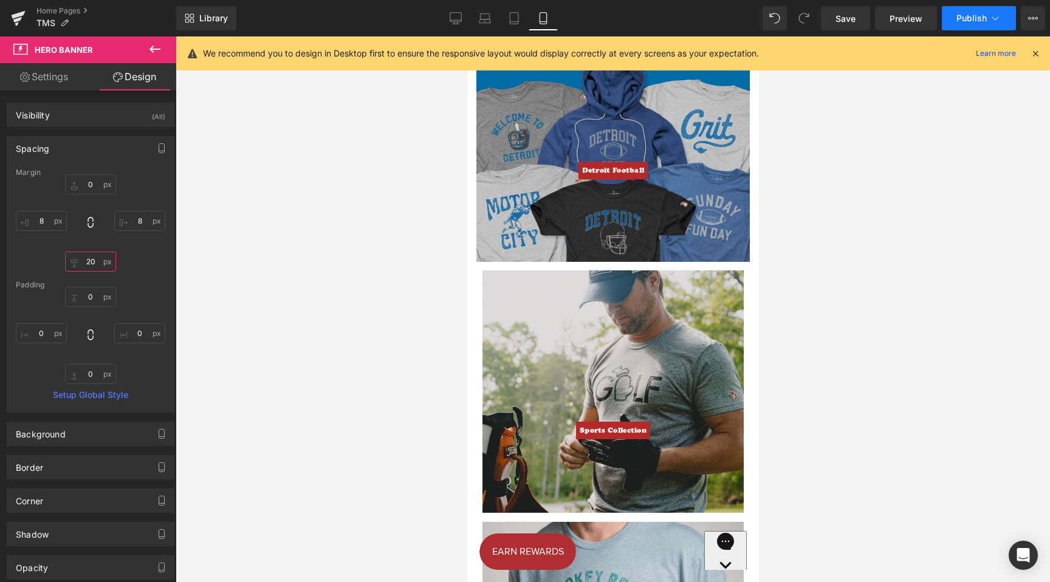
type input "20"
click at [973, 25] on button "Publish" at bounding box center [979, 18] width 74 height 24
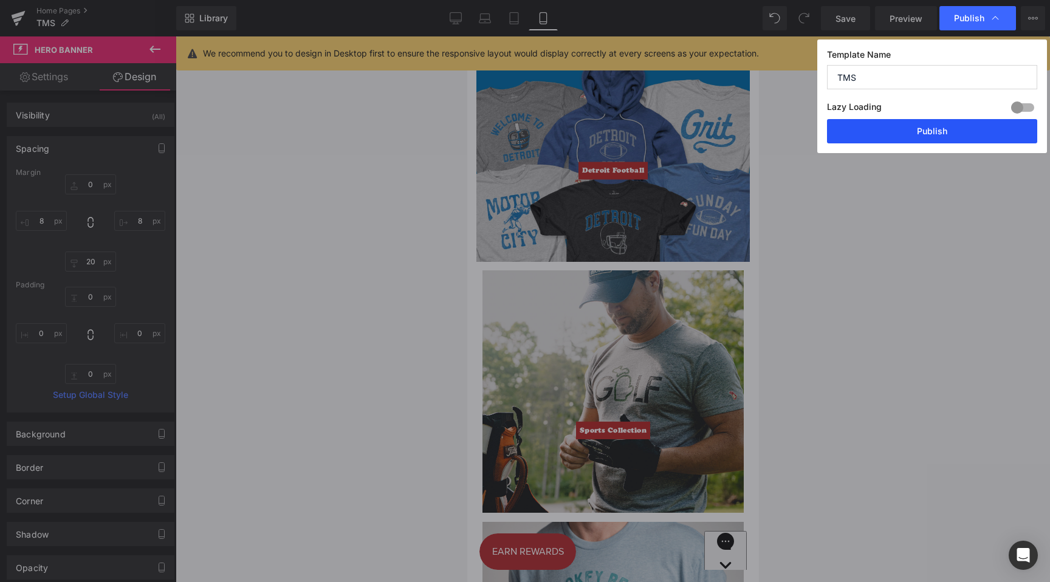
click at [935, 133] on button "Publish" at bounding box center [932, 131] width 210 height 24
